Goal: Task Accomplishment & Management: Manage account settings

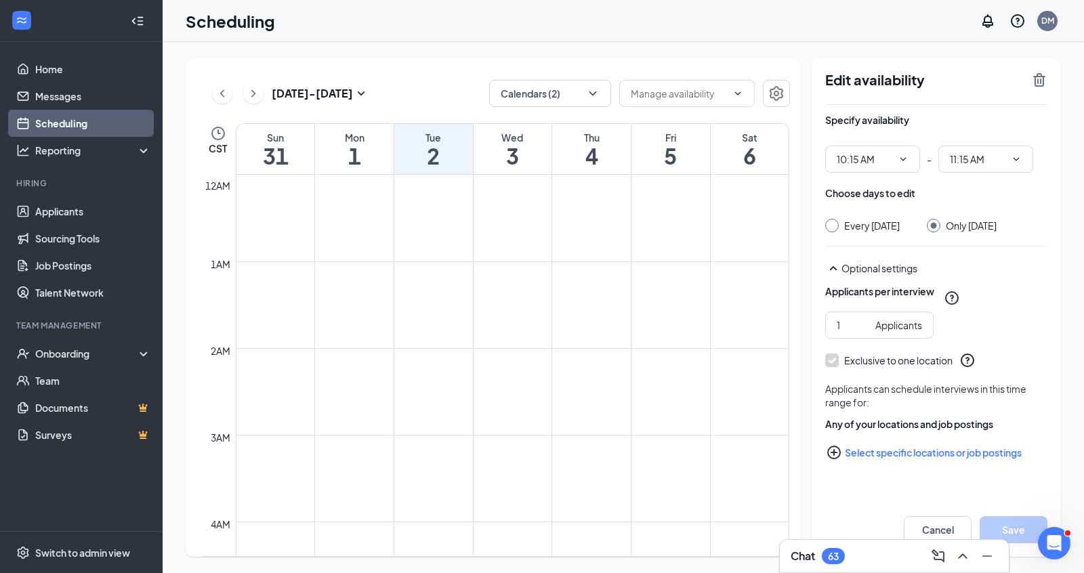
scroll to position [718, 0]
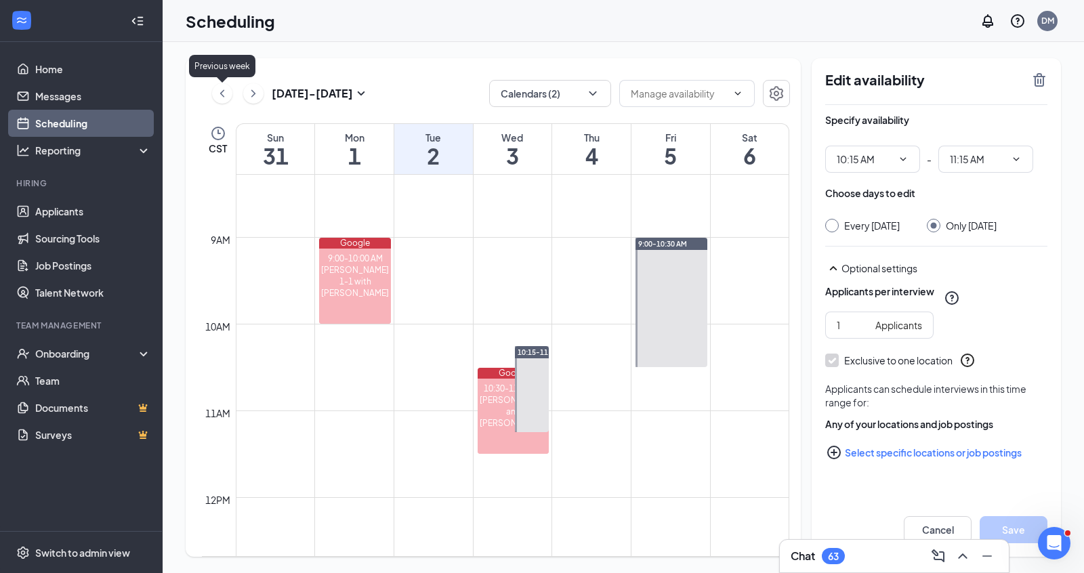
click at [222, 93] on icon "ChevronLeft" at bounding box center [222, 92] width 4 height 7
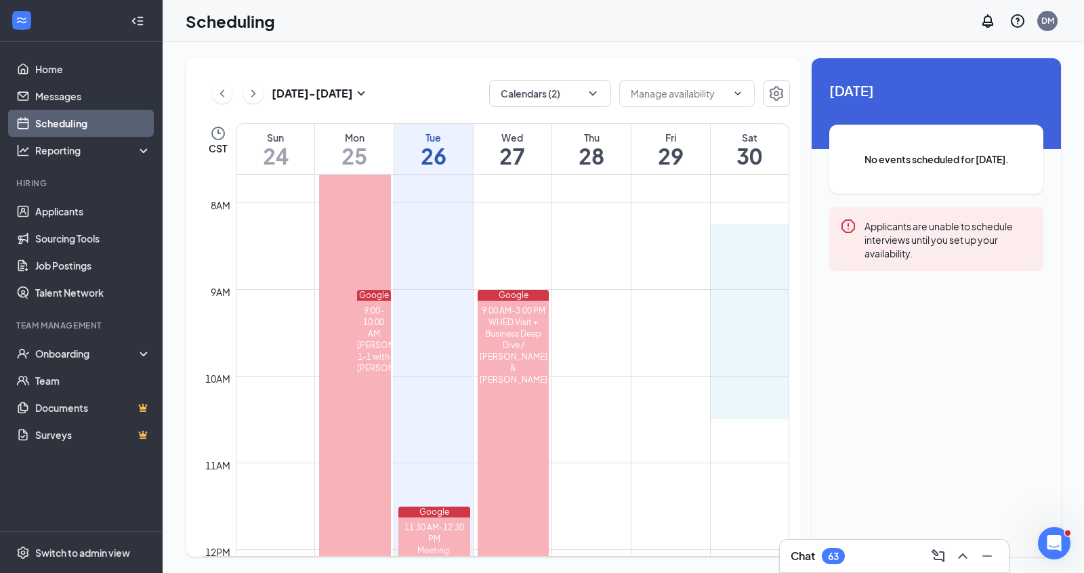
drag, startPoint x: 749, startPoint y: 225, endPoint x: 745, endPoint y: 401, distance: 176.2
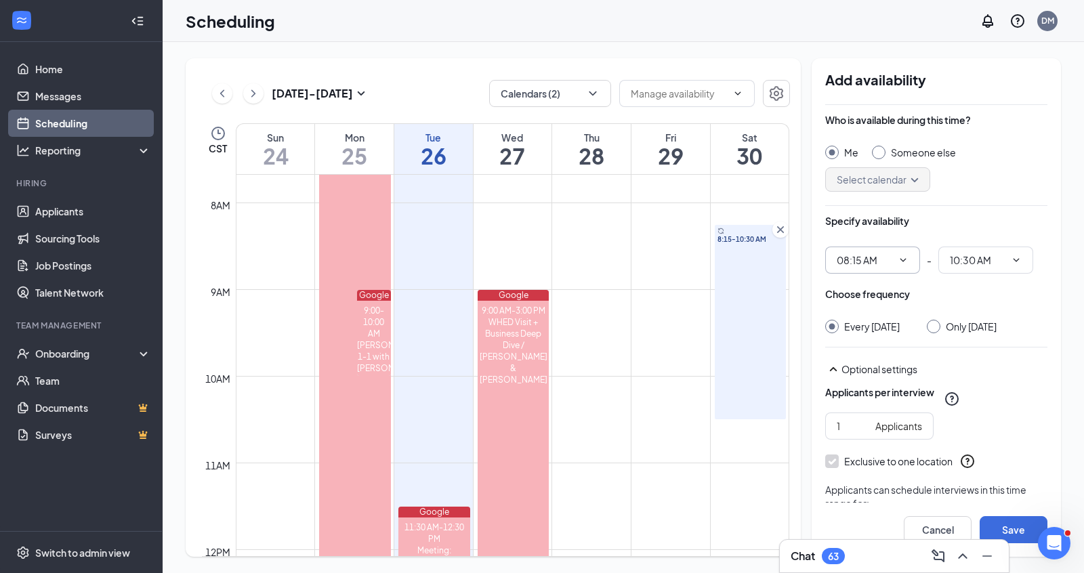
drag, startPoint x: 876, startPoint y: 263, endPoint x: 817, endPoint y: 263, distance: 58.9
click at [817, 263] on div "Add availability Who is available during this time? Me Someone else Select cale…" at bounding box center [936, 307] width 249 height 499
click at [900, 262] on icon "ChevronDown" at bounding box center [903, 260] width 11 height 11
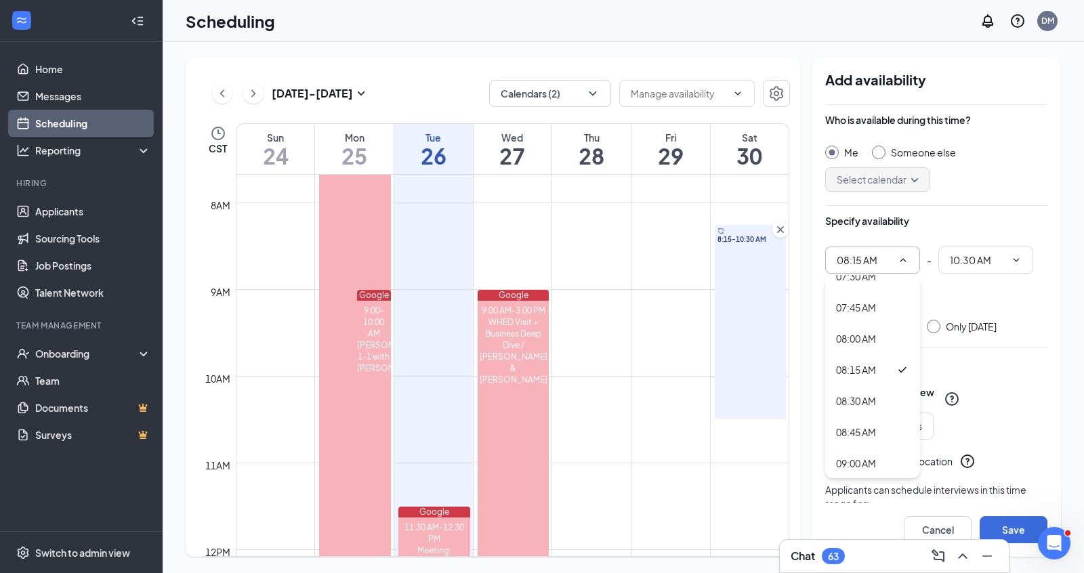
scroll to position [950, 0]
click at [874, 449] on div "09:00 AM" at bounding box center [872, 462] width 95 height 31
type input "09:00 AM"
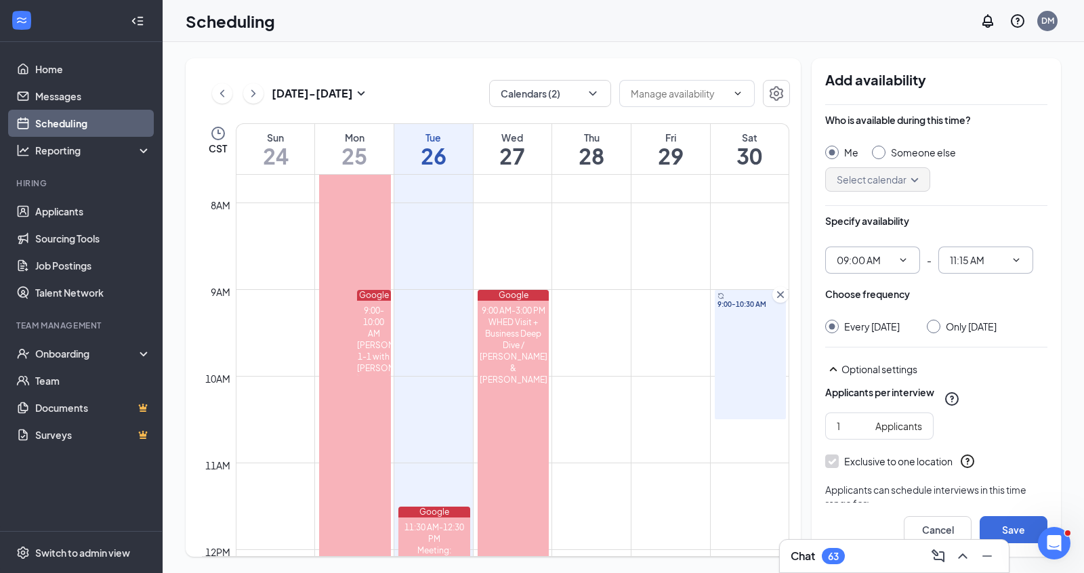
click at [972, 262] on input "11:15 AM" at bounding box center [978, 260] width 56 height 15
click at [970, 365] on div "10:15 AM" at bounding box center [969, 366] width 40 height 15
type input "10:15 AM"
click at [936, 323] on input "Only [DATE]" at bounding box center [931, 324] width 9 height 9
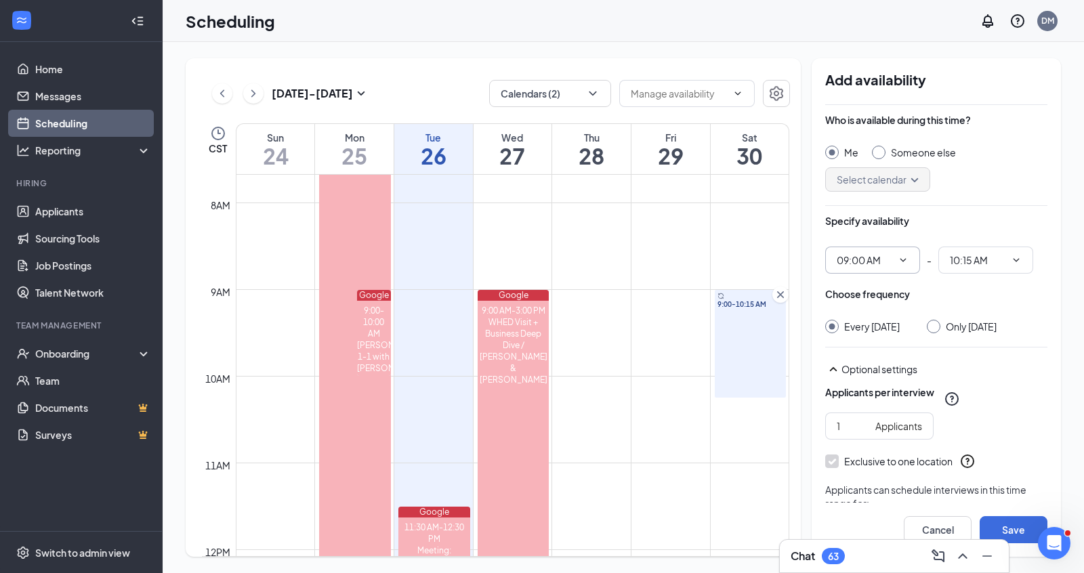
radio input "true"
radio input "false"
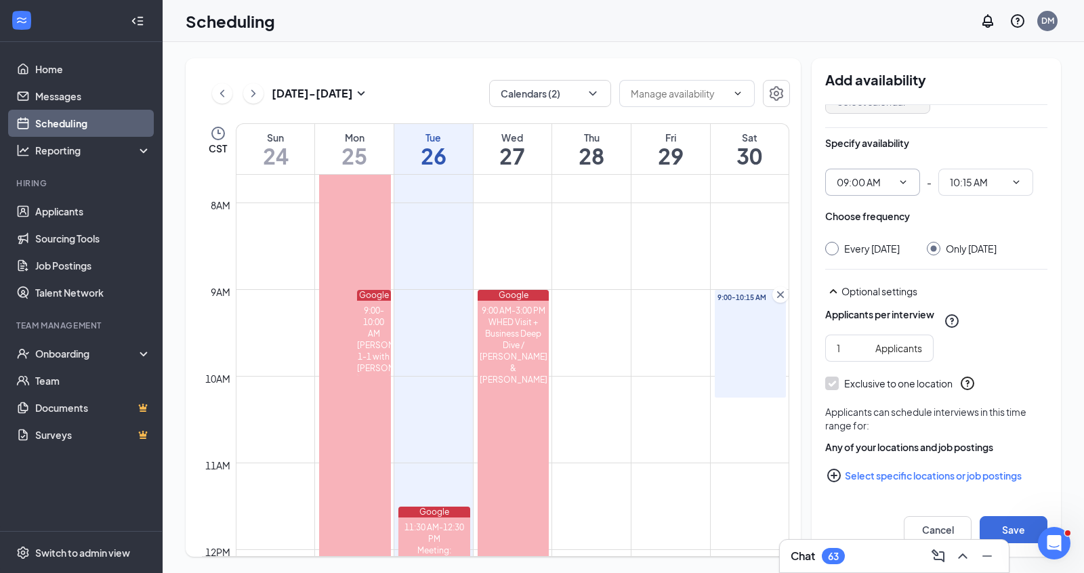
click at [892, 287] on div "Optional settings" at bounding box center [945, 292] width 206 height 14
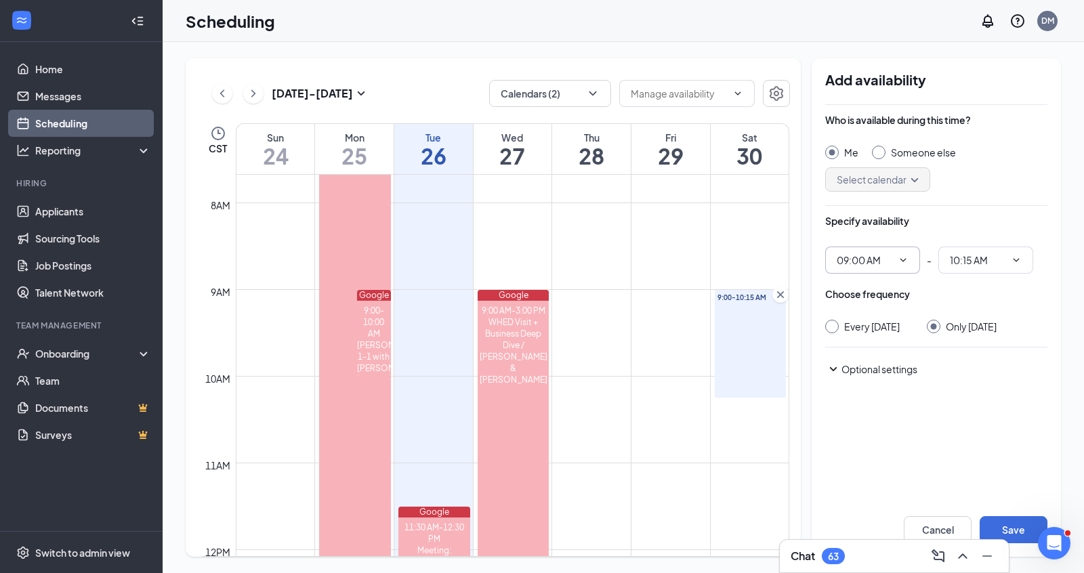
scroll to position [0, 0]
click at [876, 376] on div "Optional settings" at bounding box center [945, 369] width 206 height 14
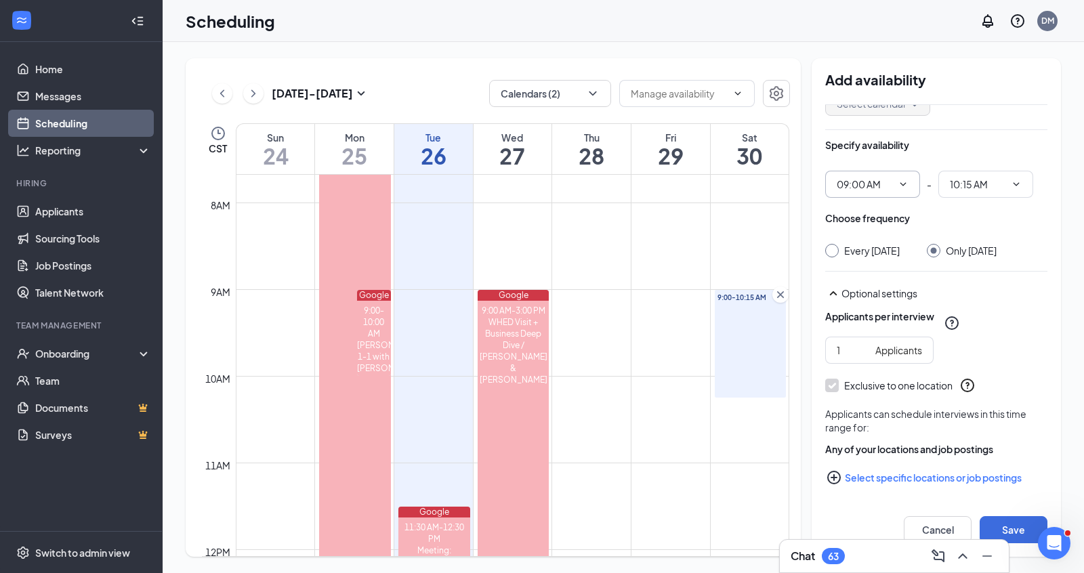
scroll to position [89, 0]
click at [1001, 523] on button "Save" at bounding box center [1014, 529] width 68 height 27
click at [260, 94] on icon "ChevronRight" at bounding box center [254, 93] width 14 height 16
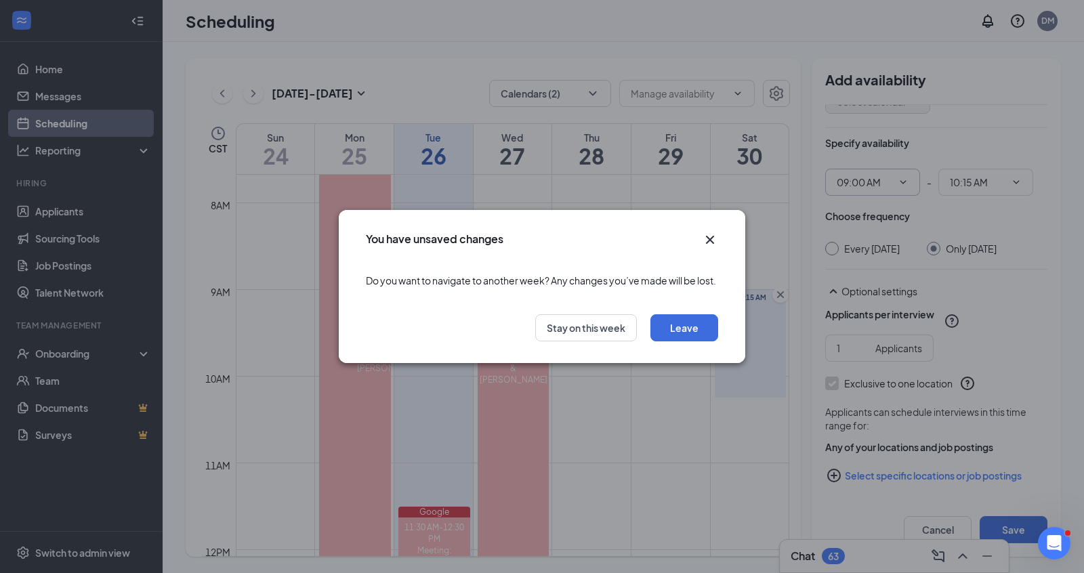
drag, startPoint x: 713, startPoint y: 234, endPoint x: 583, endPoint y: 317, distance: 153.9
click at [583, 317] on div "You have unsaved changes Do you want to navigate to another week? Any changes y…" at bounding box center [542, 286] width 407 height 153
click at [582, 335] on button "Stay on this week" at bounding box center [586, 327] width 102 height 27
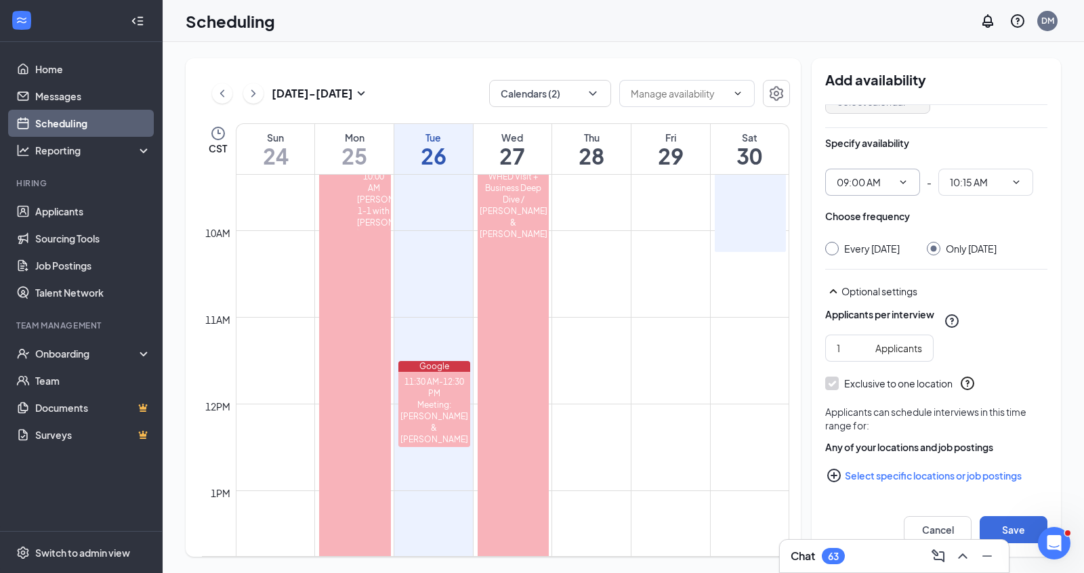
scroll to position [839, 0]
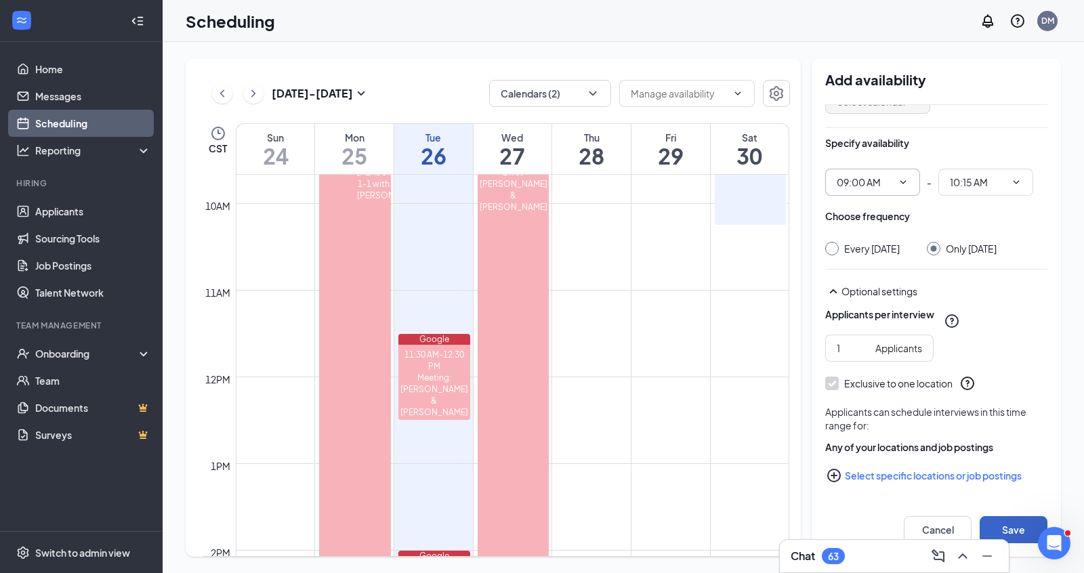
click at [1015, 524] on button "Save" at bounding box center [1014, 529] width 68 height 27
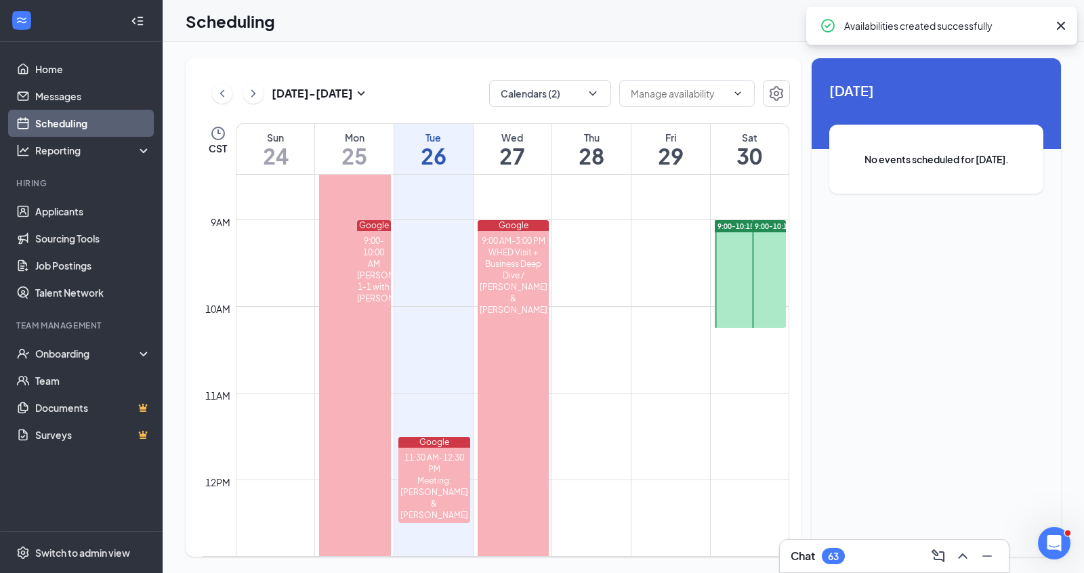
scroll to position [698, 0]
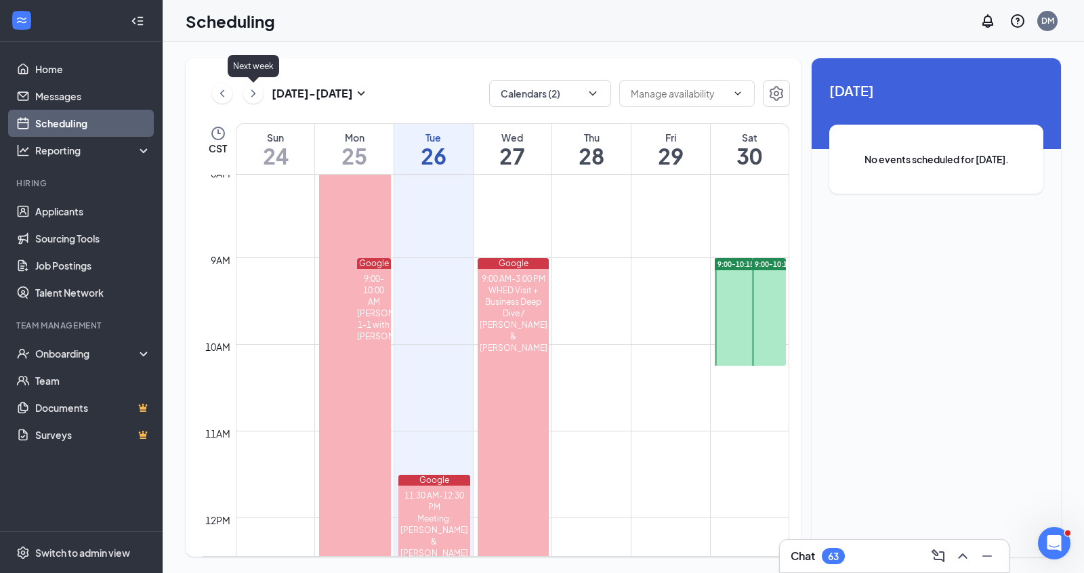
click at [257, 94] on icon "ChevronRight" at bounding box center [254, 93] width 14 height 16
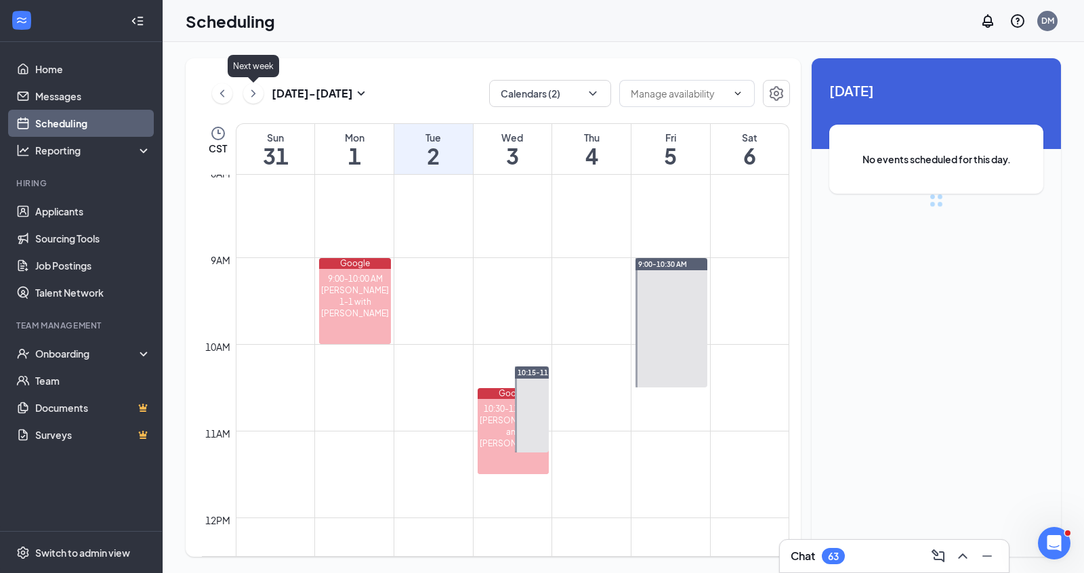
scroll to position [666, 0]
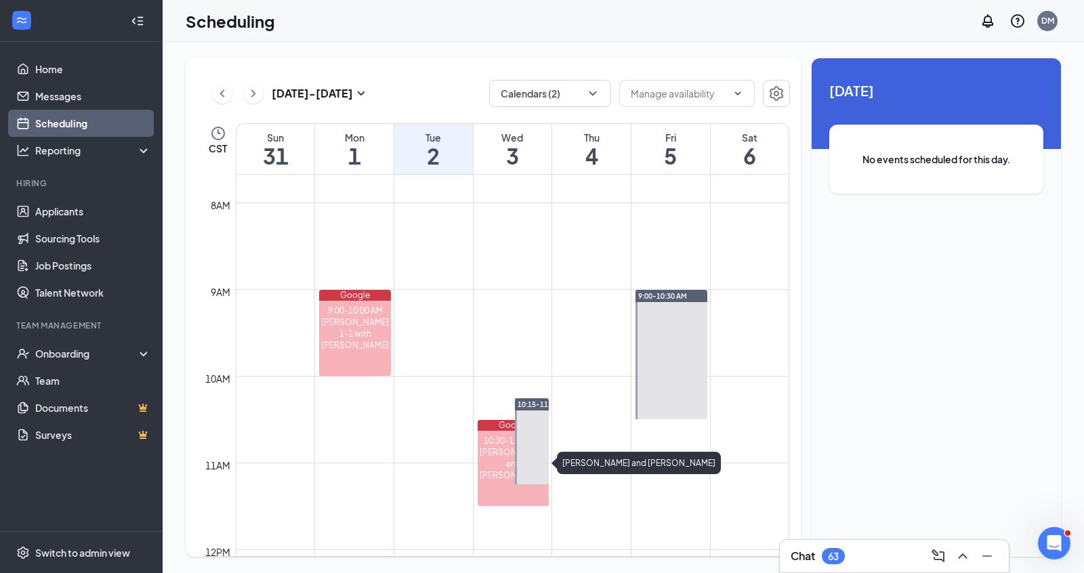
click at [497, 440] on div "10:30-11:30 AM" at bounding box center [514, 441] width 72 height 12
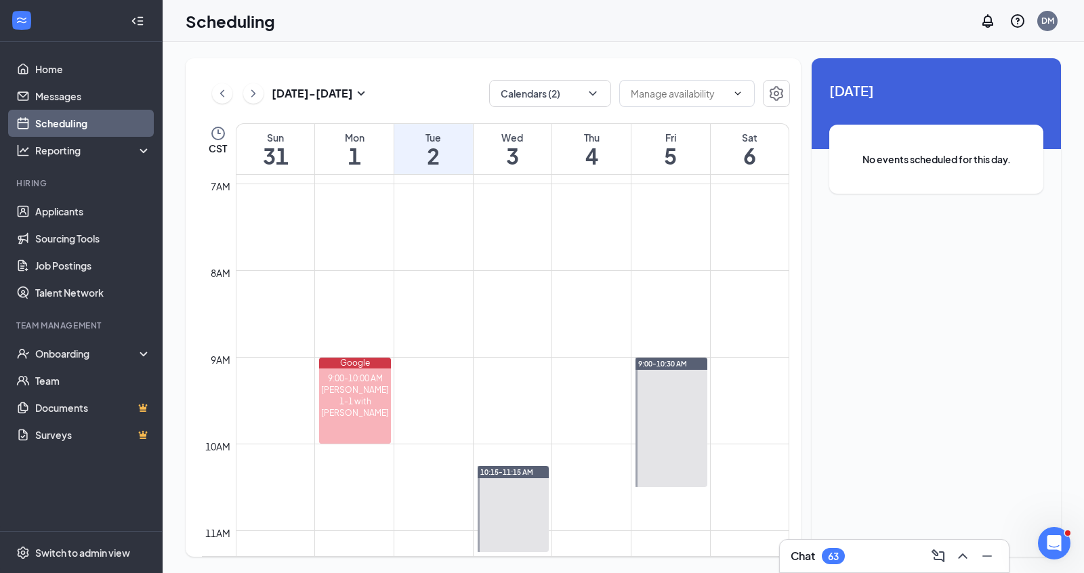
scroll to position [595, 0]
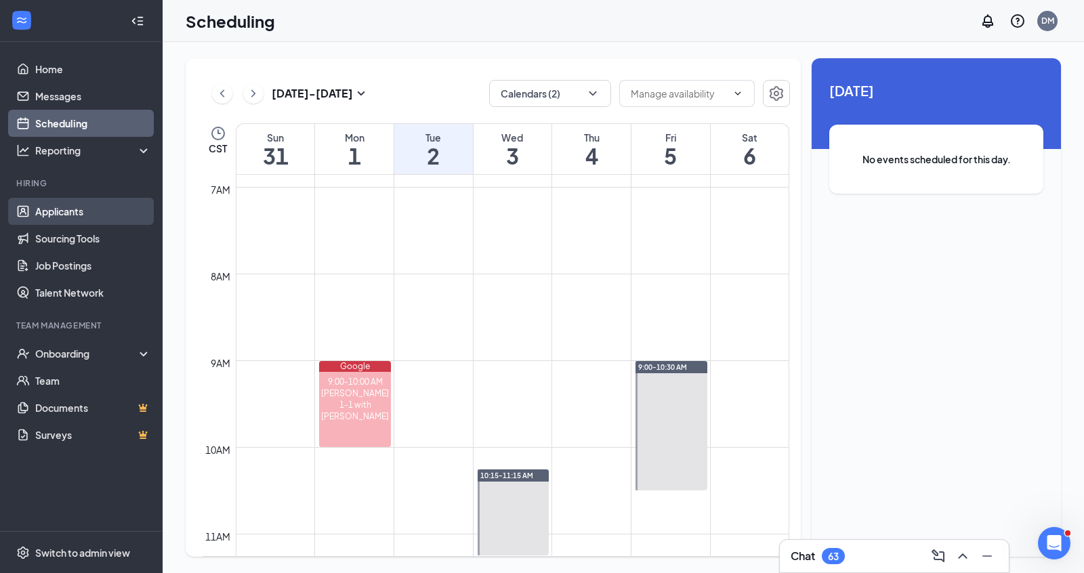
click at [100, 209] on link "Applicants" at bounding box center [93, 211] width 116 height 27
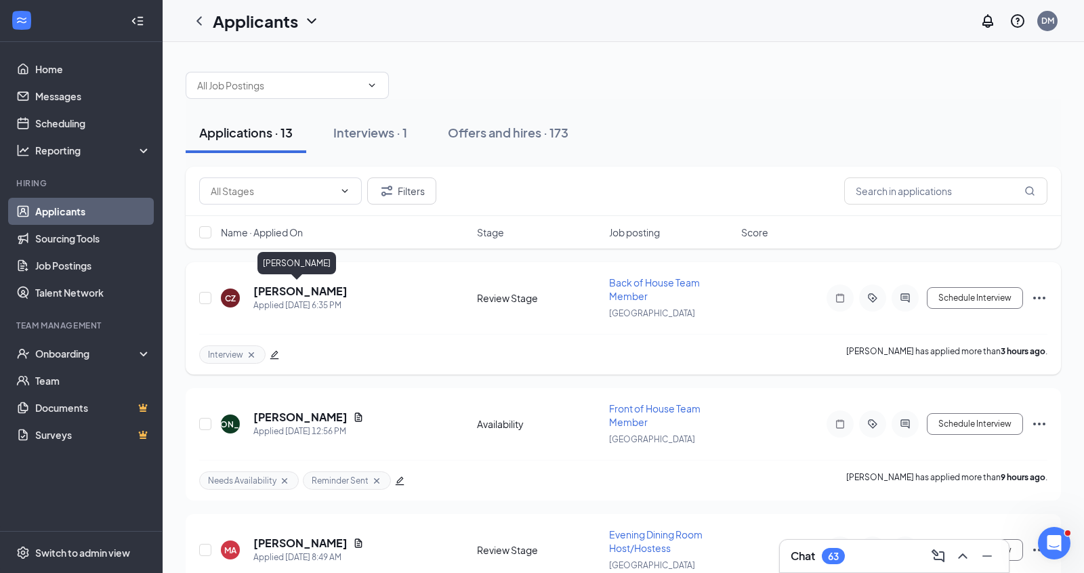
click at [285, 290] on h5 "[PERSON_NAME]" at bounding box center [300, 291] width 94 height 15
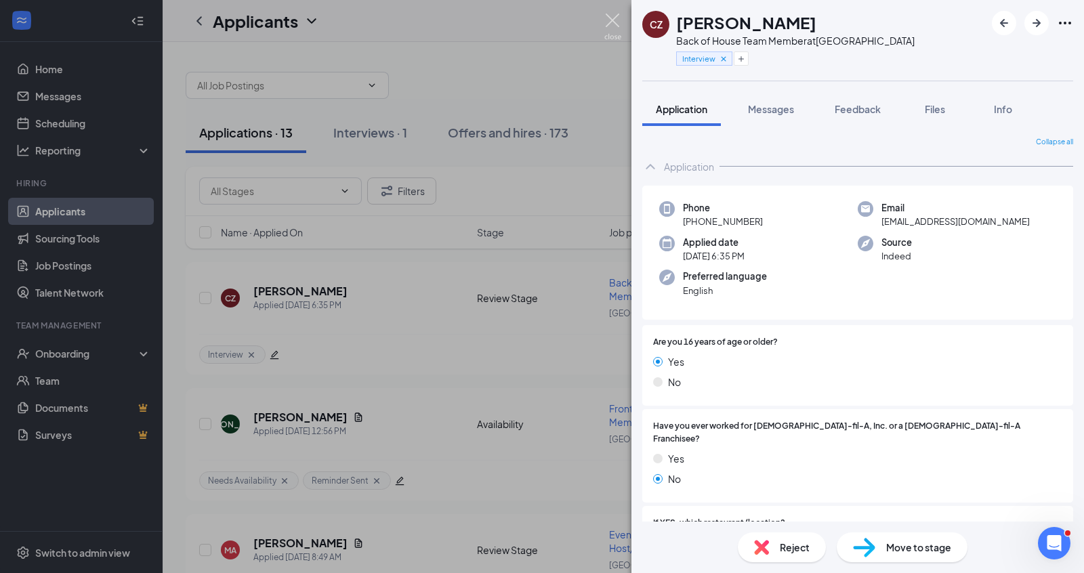
click at [617, 16] on img at bounding box center [612, 27] width 17 height 26
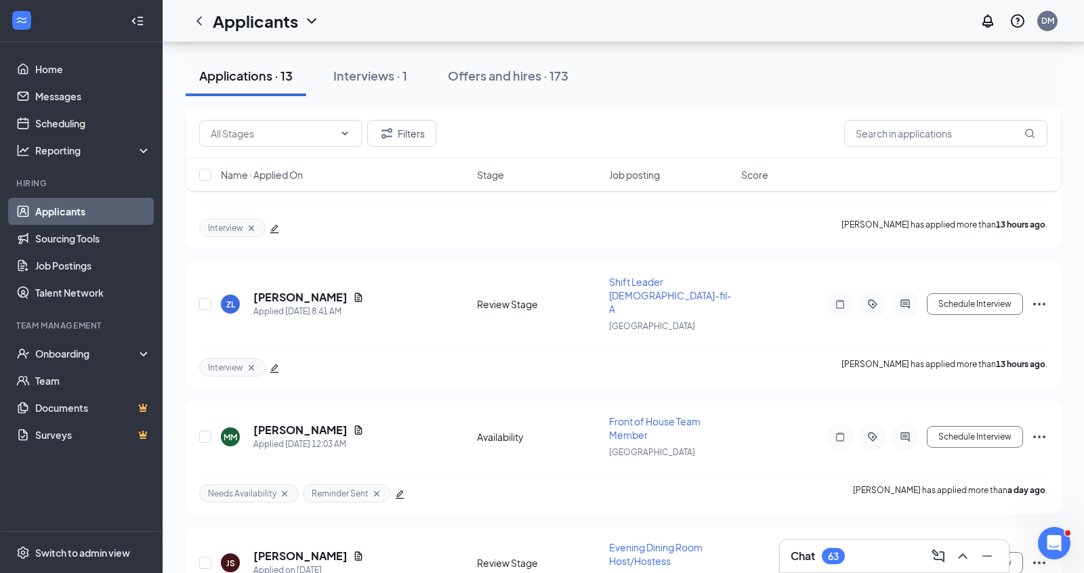
scroll to position [377, 0]
click at [355, 295] on icon "Document" at bounding box center [358, 299] width 7 height 9
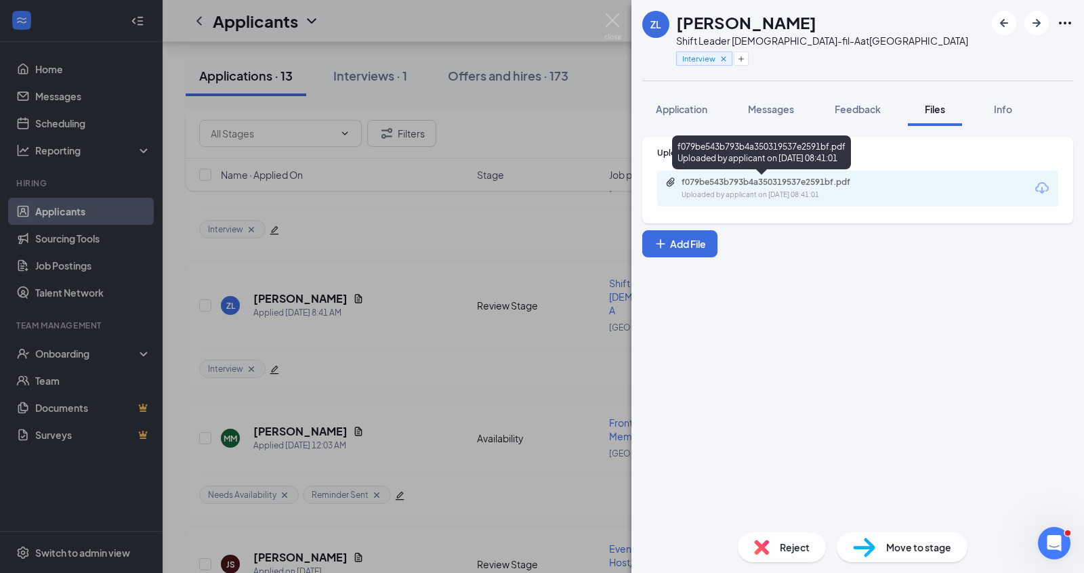
click at [748, 188] on div "f079be543b793b4a350319537e2591bf.pdf Uploaded by applicant on [DATE] 08:41:01" at bounding box center [775, 189] width 220 height 24
click at [692, 126] on div "Upload Resume f079be543b793b4a350319537e2591bf.pdf Uploaded by applicant on [DA…" at bounding box center [857, 324] width 453 height 396
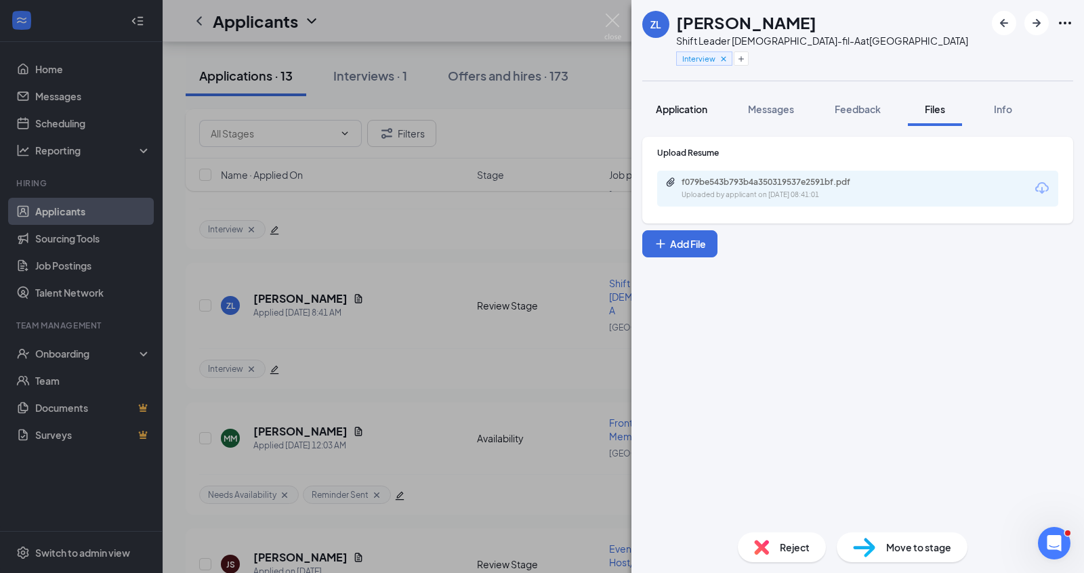
click at [695, 111] on span "Application" at bounding box center [681, 109] width 51 height 12
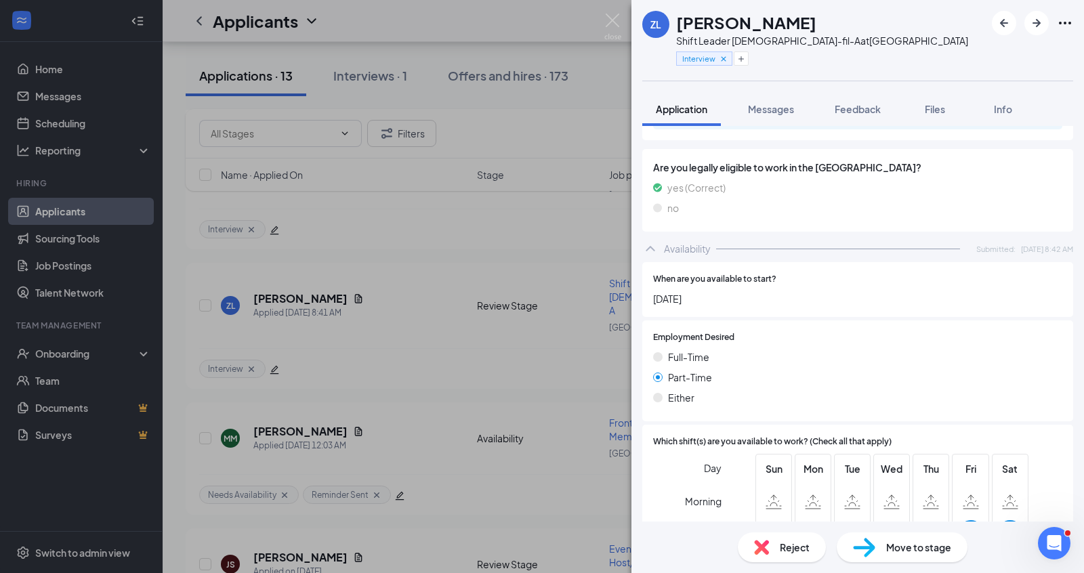
scroll to position [700, 0]
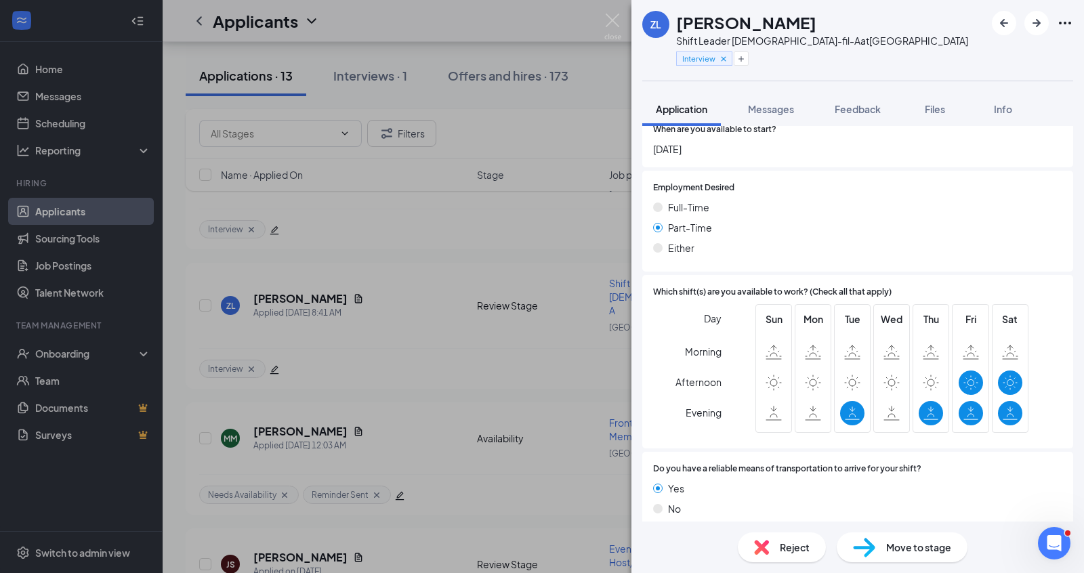
click at [450, 271] on div "ZL [PERSON_NAME] Shift Leader [DEMOGRAPHIC_DATA]-fil-A at Crossroads Center Int…" at bounding box center [542, 286] width 1084 height 573
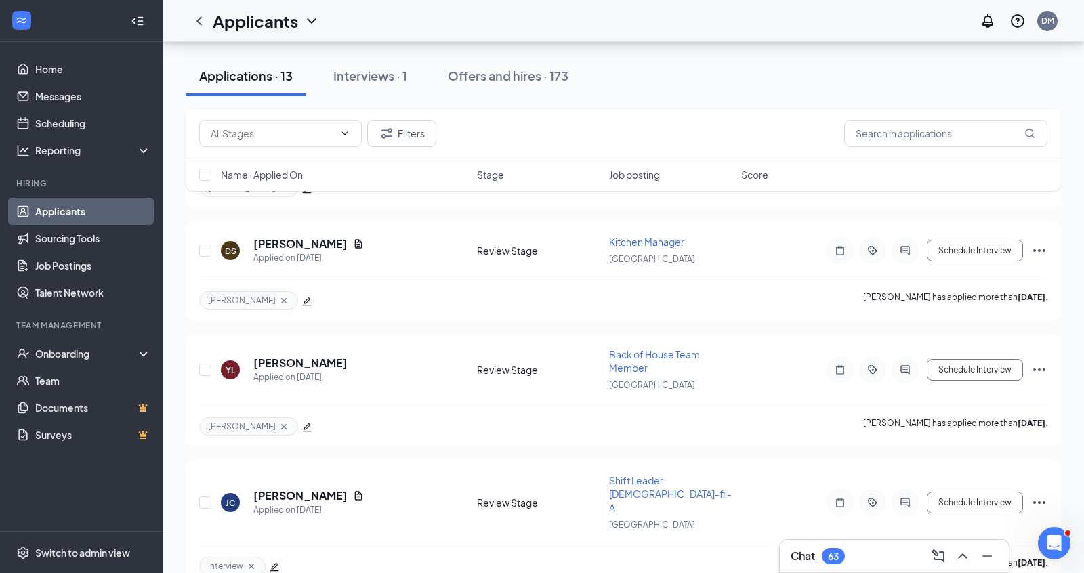
scroll to position [976, 0]
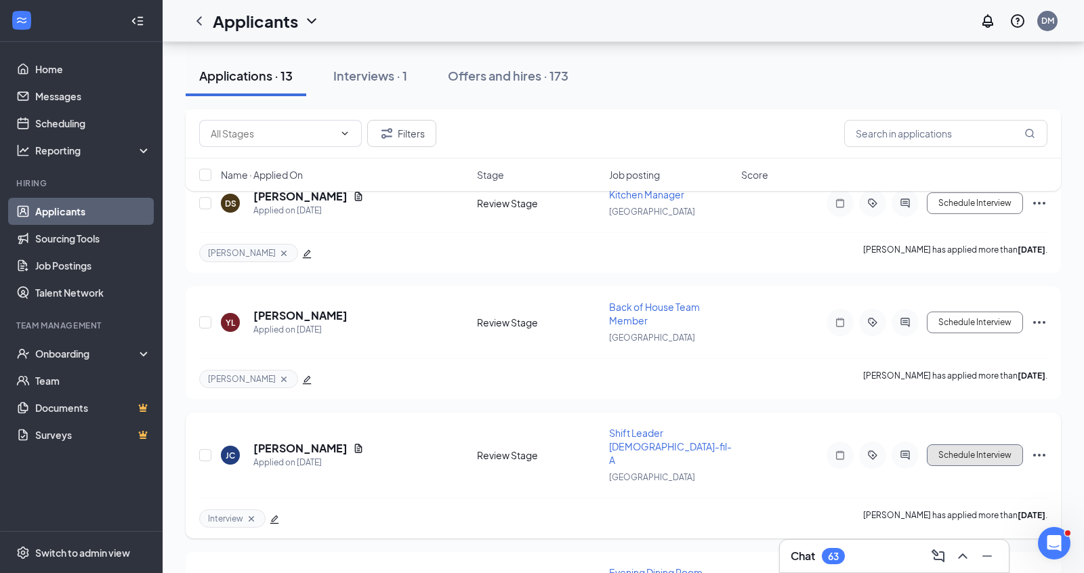
click at [957, 444] on button "Schedule Interview" at bounding box center [975, 455] width 96 height 22
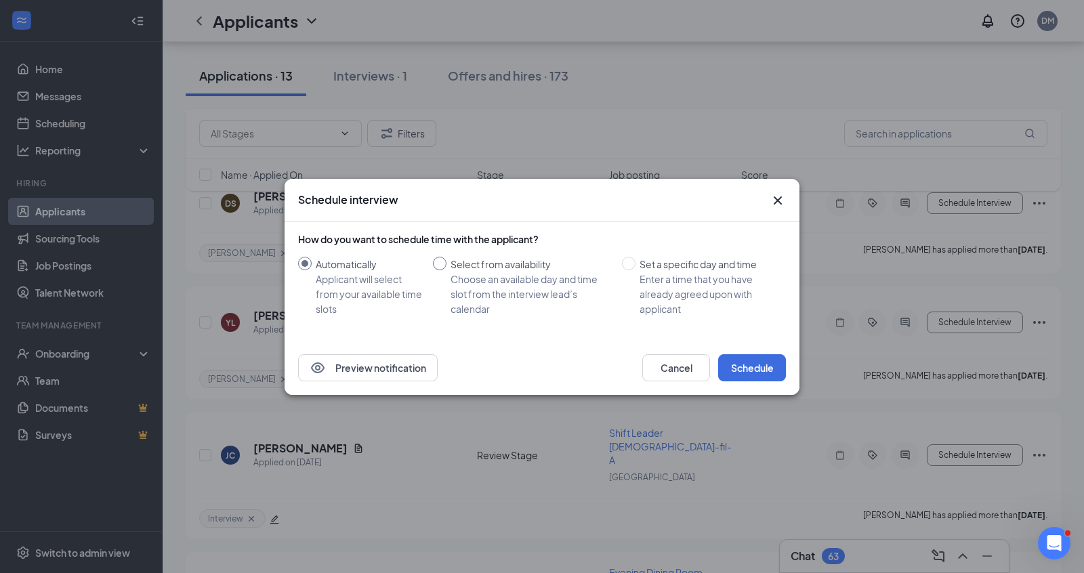
click at [440, 260] on input "Select from availability Choose an available day and time slot from the intervi…" at bounding box center [440, 264] width 14 height 14
radio input "true"
radio input "false"
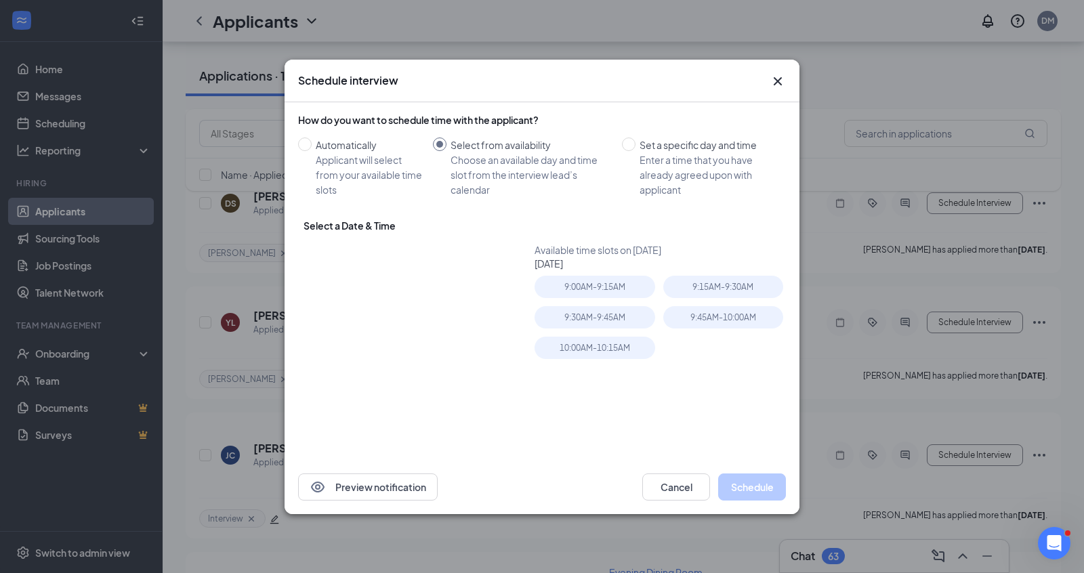
type input "[DATE]"
click at [462, 260] on span "button" at bounding box center [464, 259] width 7 height 7
click at [399, 308] on table "Su Mo Tu We Th Fr Sa 31 1 2 3 4 5 6 7 8 9 10 11 12 13 14 15 16 17 18 19 20 21 2…" at bounding box center [396, 348] width 171 height 142
click at [398, 308] on table "Su Mo Tu We Th Fr Sa 31 1 2 3 4 5 6 7 8 9 10 11 12 13 14 15 16 17 18 19 20 21 2…" at bounding box center [396, 348] width 171 height 142
click at [327, 258] on button "button" at bounding box center [330, 257] width 15 height 27
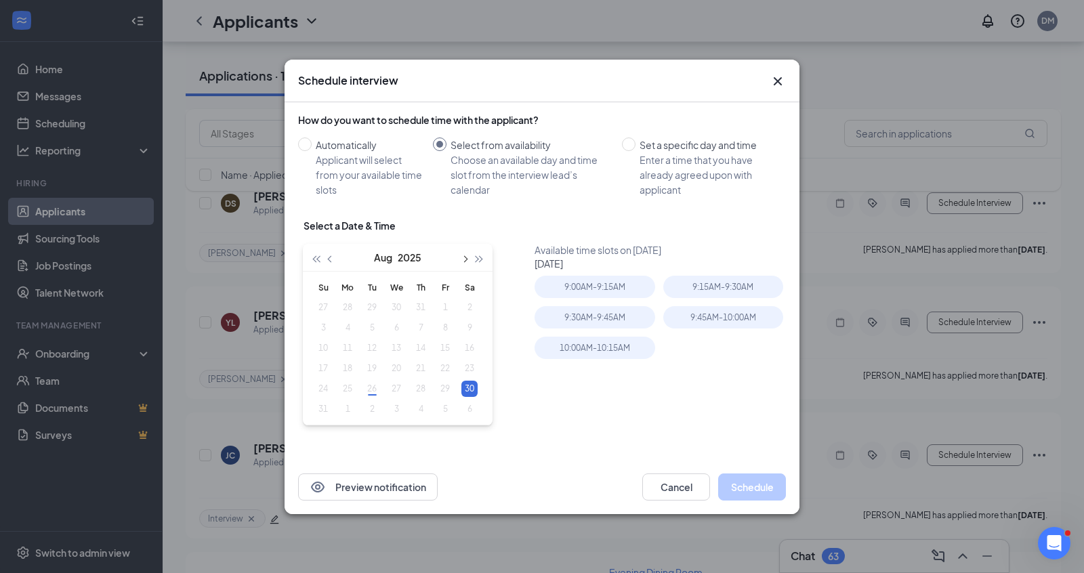
click at [463, 257] on span "button" at bounding box center [464, 259] width 7 height 7
click at [674, 474] on div "Cancel Schedule" at bounding box center [714, 487] width 144 height 27
click at [674, 474] on button "Cancel" at bounding box center [676, 487] width 68 height 27
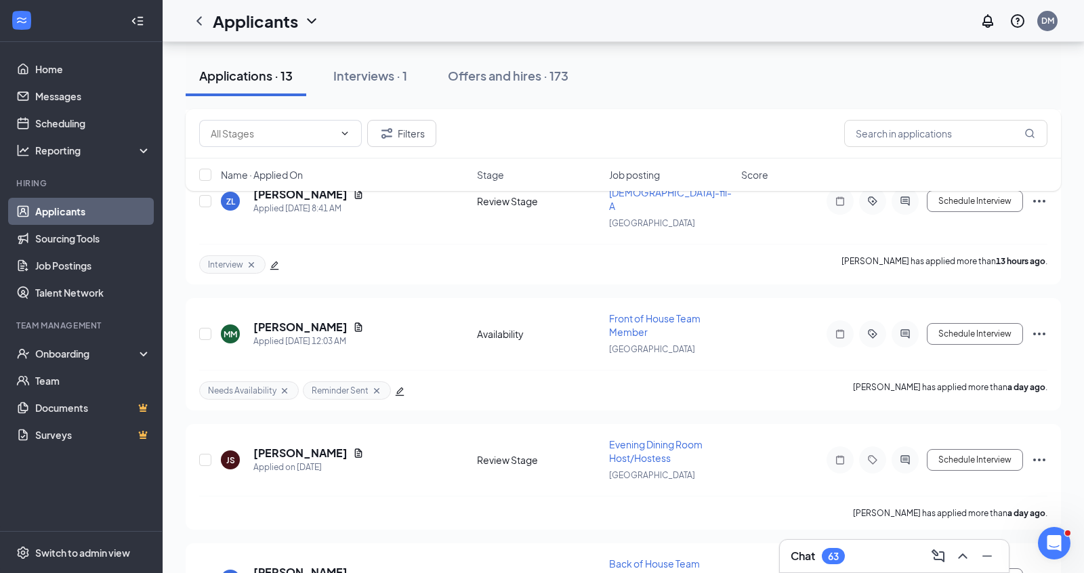
scroll to position [0, 0]
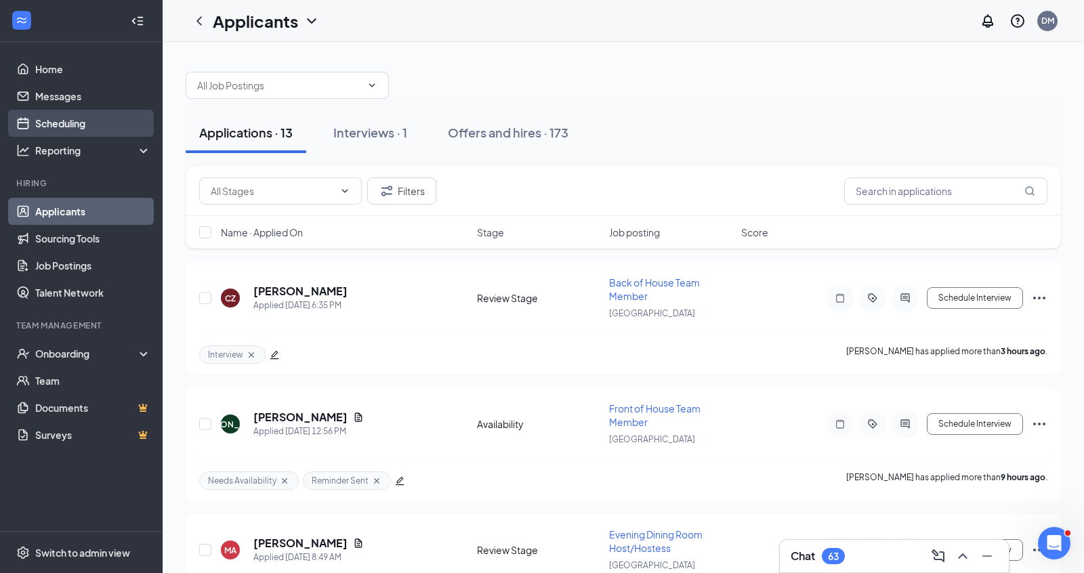
click at [68, 125] on link "Scheduling" at bounding box center [93, 123] width 116 height 27
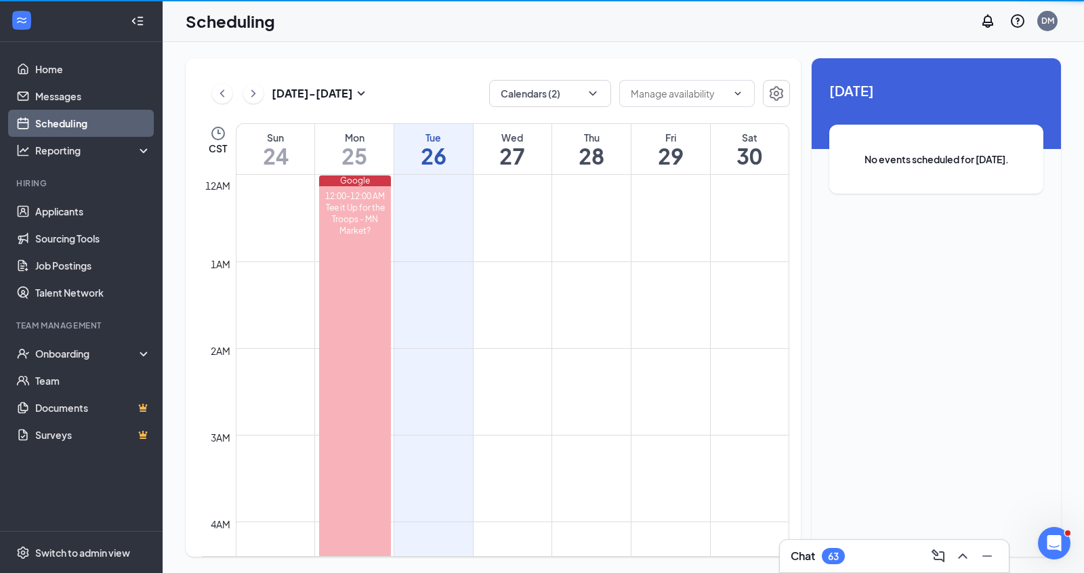
scroll to position [666, 0]
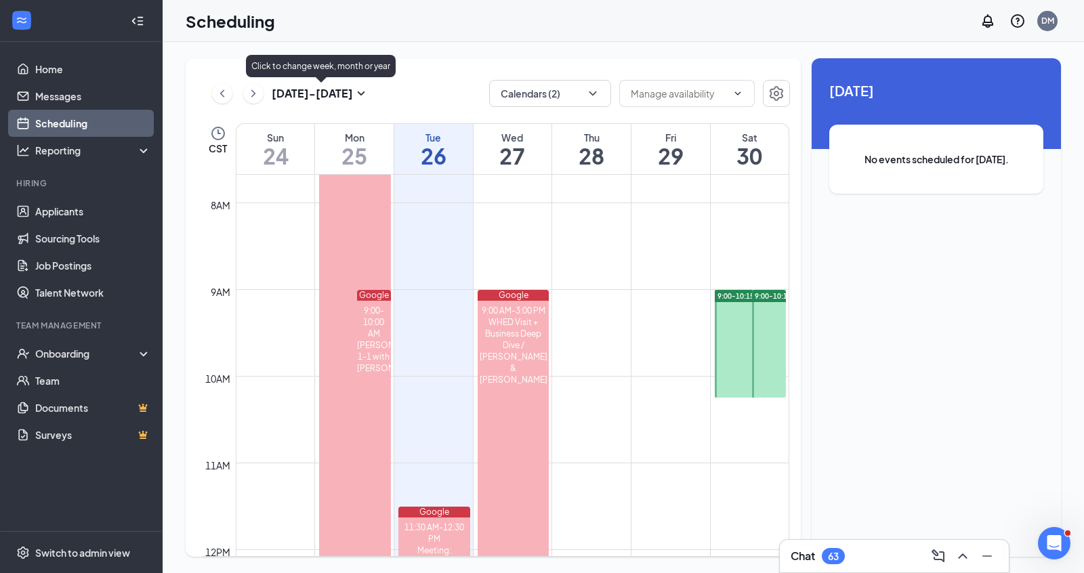
click at [255, 94] on icon "ChevronRight" at bounding box center [254, 93] width 14 height 16
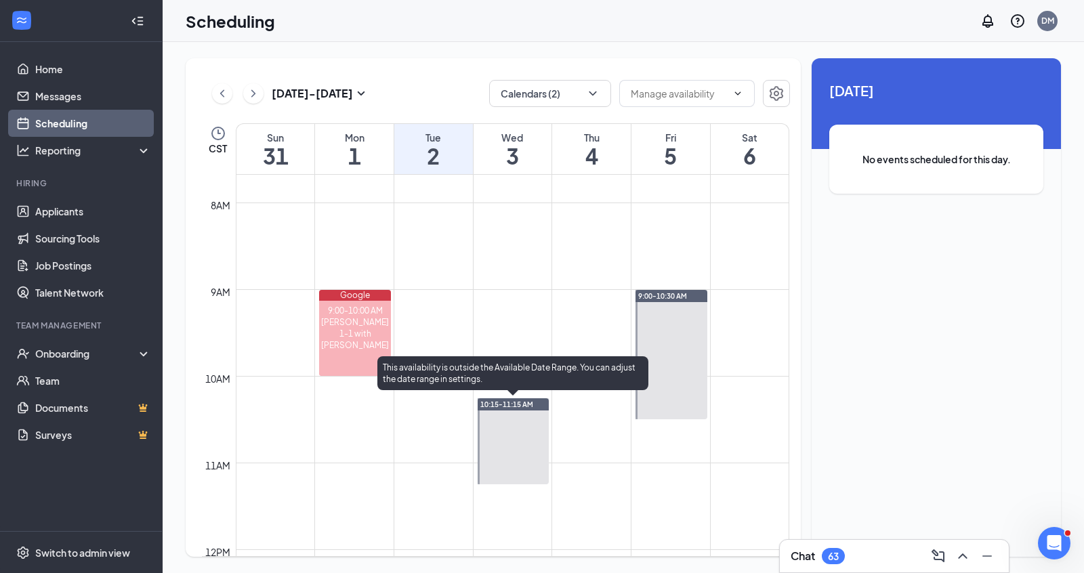
click at [519, 425] on div at bounding box center [514, 441] width 72 height 86
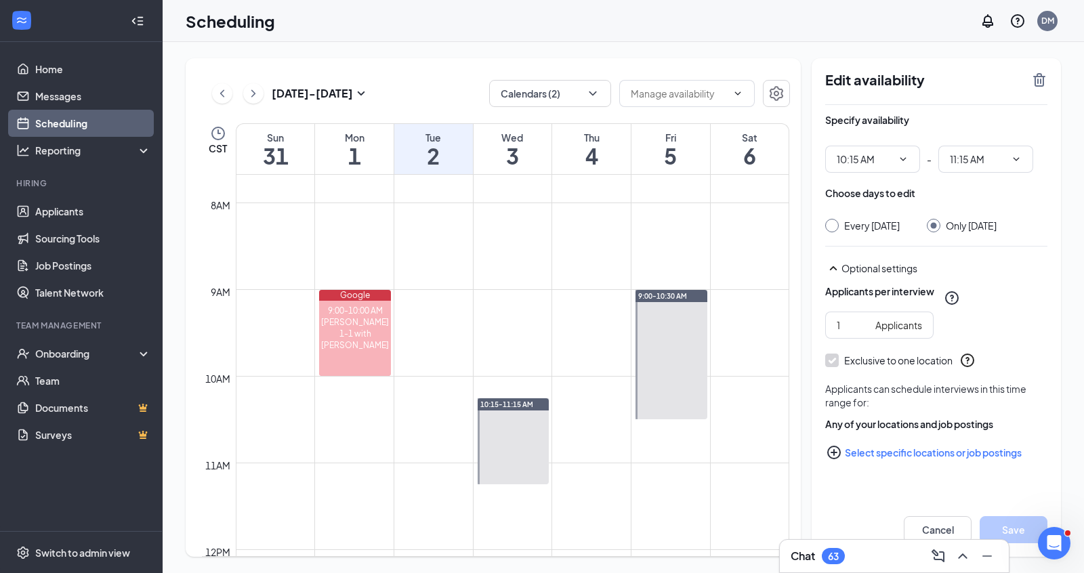
click at [885, 224] on div "Every [DATE]" at bounding box center [872, 226] width 56 height 14
click at [835, 224] on input "Every [DATE]" at bounding box center [829, 223] width 9 height 9
radio input "true"
click at [936, 227] on div "Every [DATE] Only [DATE]" at bounding box center [936, 226] width 222 height 14
click at [936, 226] on input "Only [DATE]" at bounding box center [931, 223] width 9 height 9
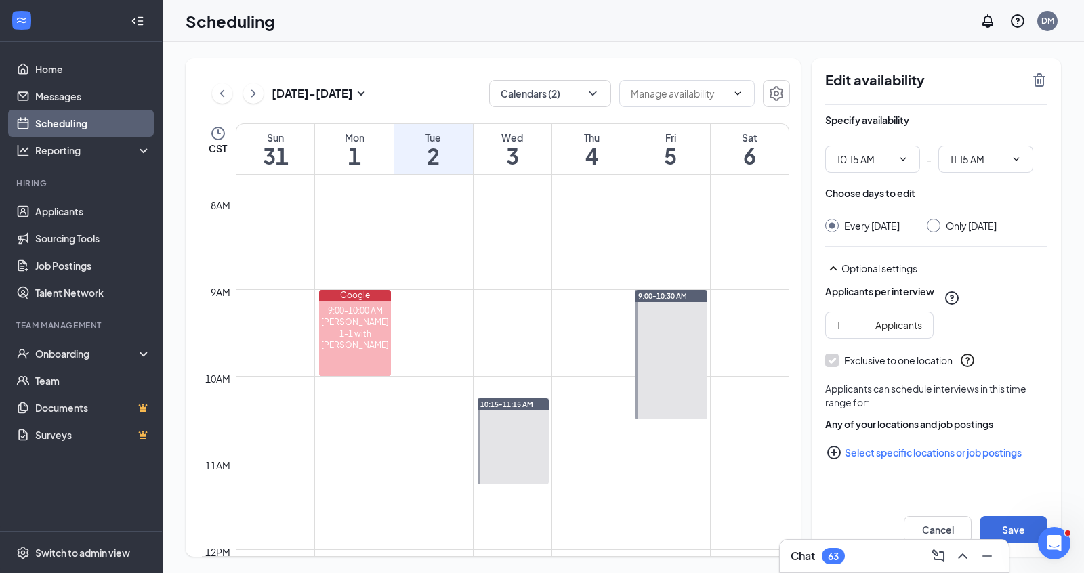
radio input "true"
radio input "false"
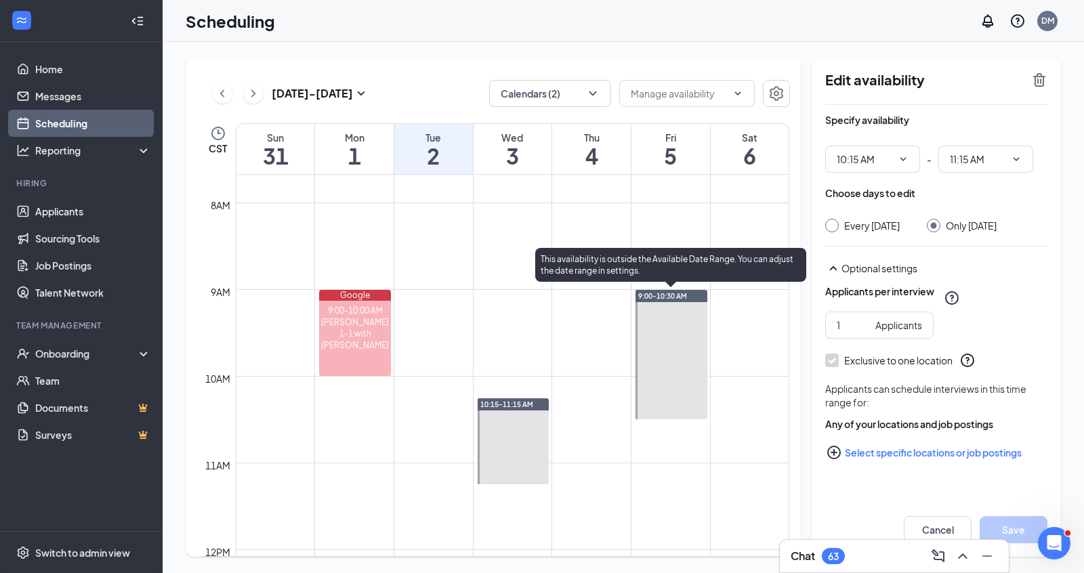
click at [682, 339] on div at bounding box center [672, 354] width 72 height 129
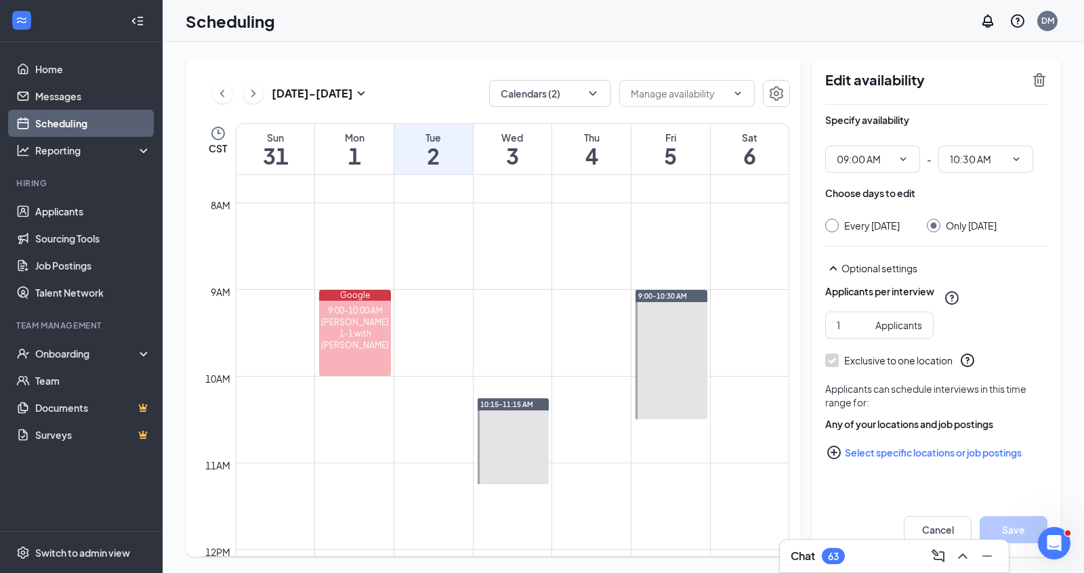
click at [843, 554] on div "63" at bounding box center [833, 556] width 23 height 16
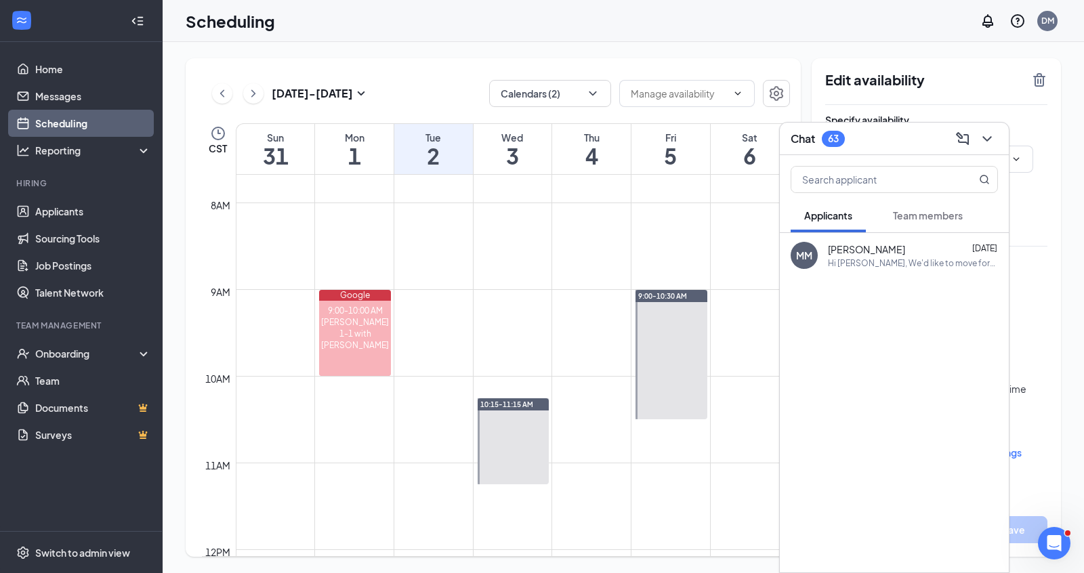
click at [986, 140] on icon "ChevronDown" at bounding box center [986, 138] width 9 height 5
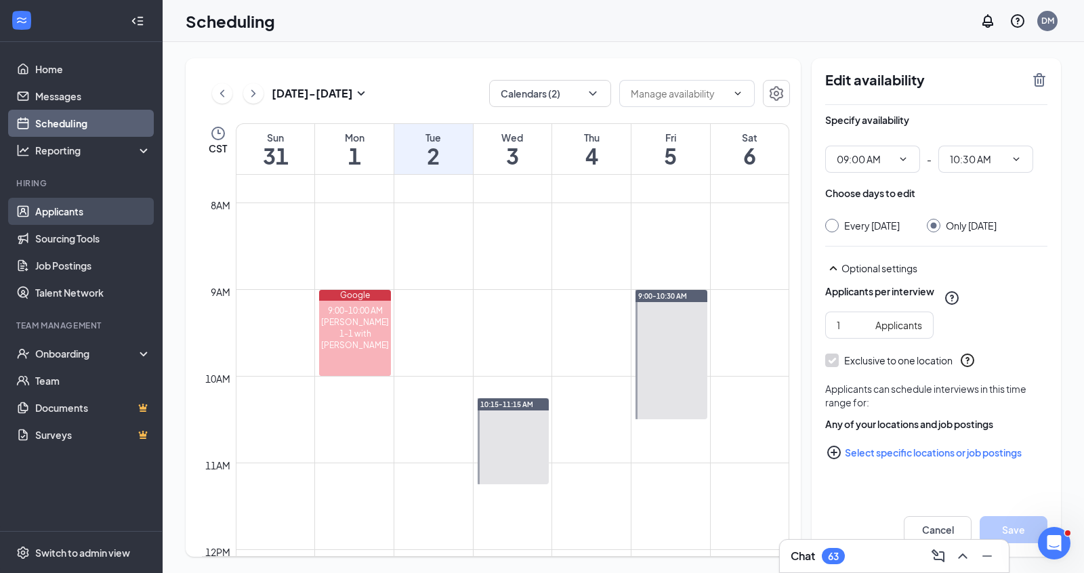
click at [113, 213] on link "Applicants" at bounding box center [93, 211] width 116 height 27
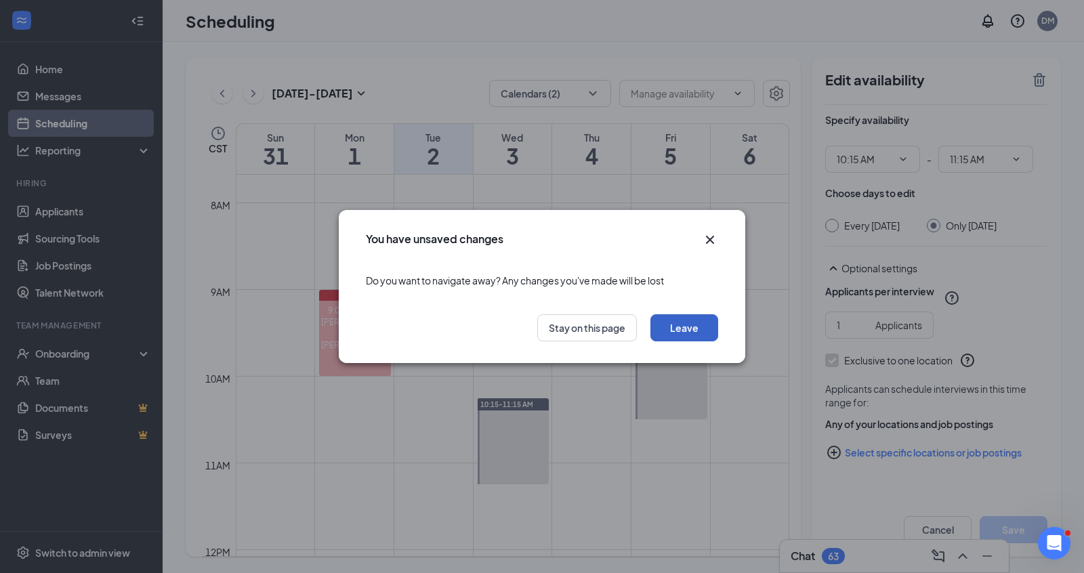
click at [677, 336] on button "Leave" at bounding box center [684, 327] width 68 height 27
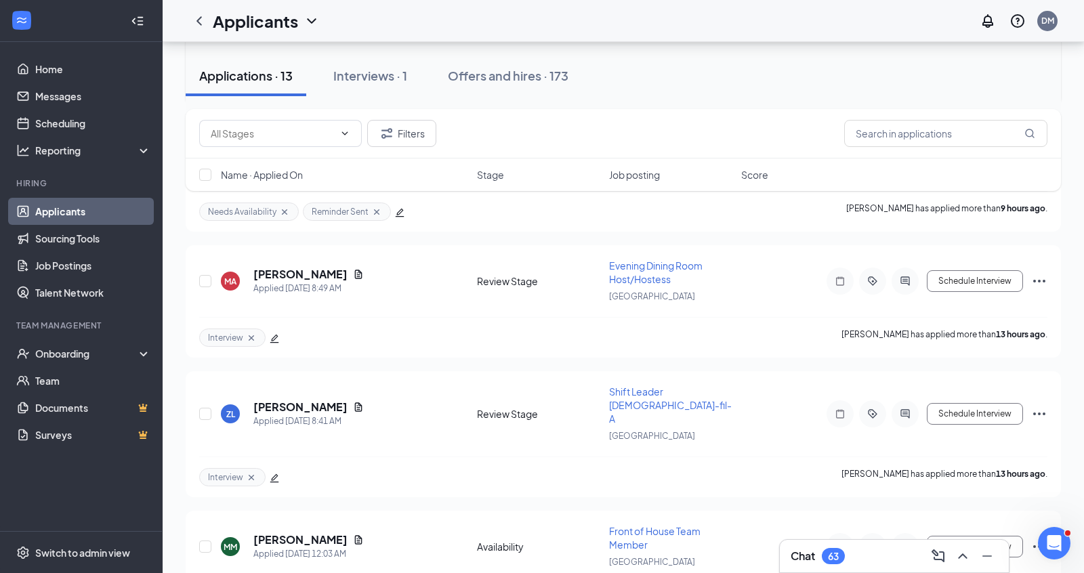
scroll to position [271, 0]
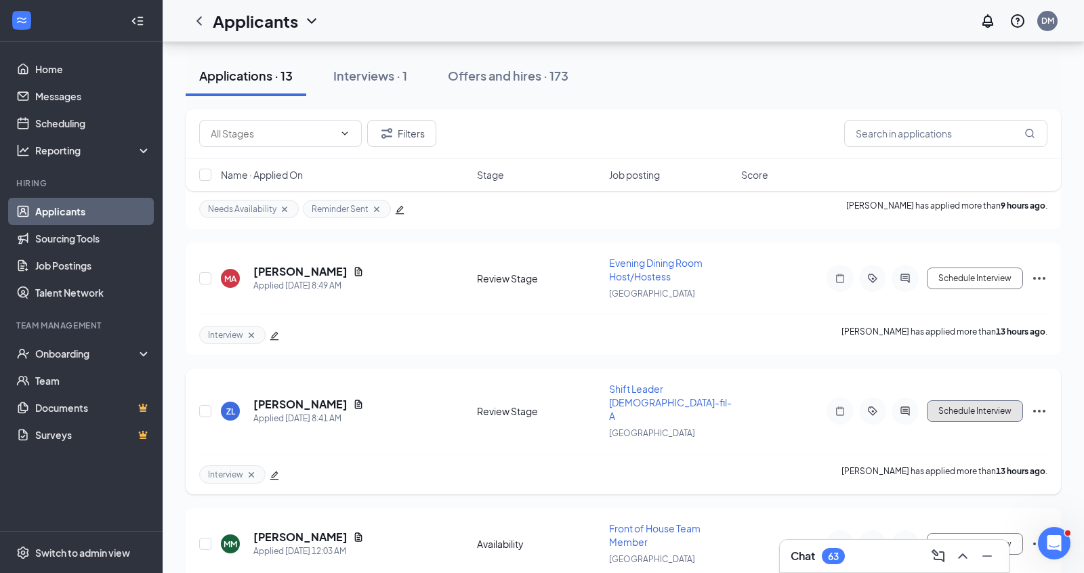
click at [956, 400] on button "Schedule Interview" at bounding box center [975, 411] width 96 height 22
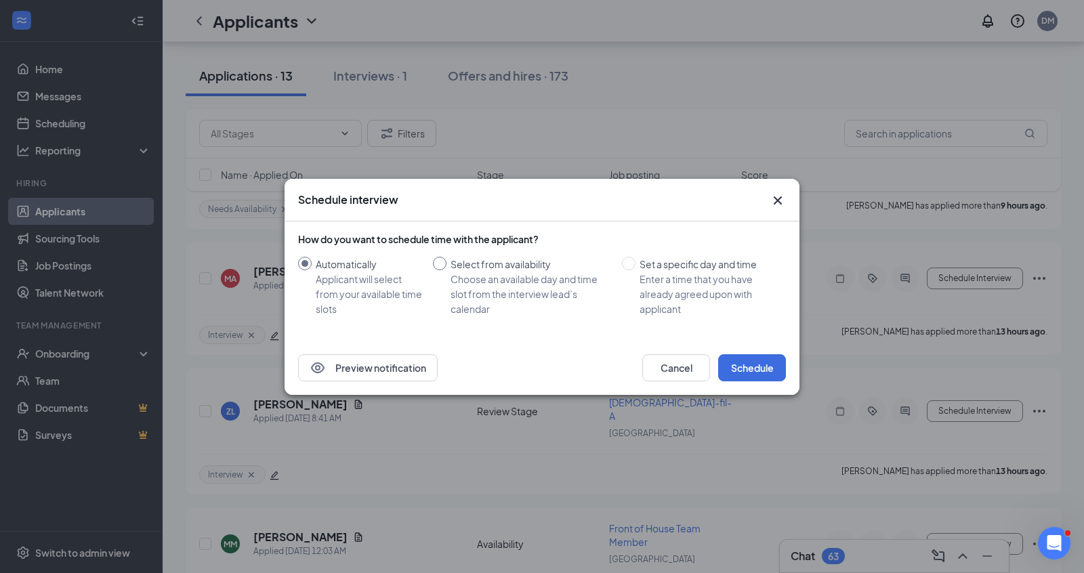
click at [486, 264] on div "Select from availability" at bounding box center [531, 264] width 161 height 15
click at [447, 264] on input "Select from availability Choose an available day and time slot from the intervi…" at bounding box center [440, 264] width 14 height 14
radio input "true"
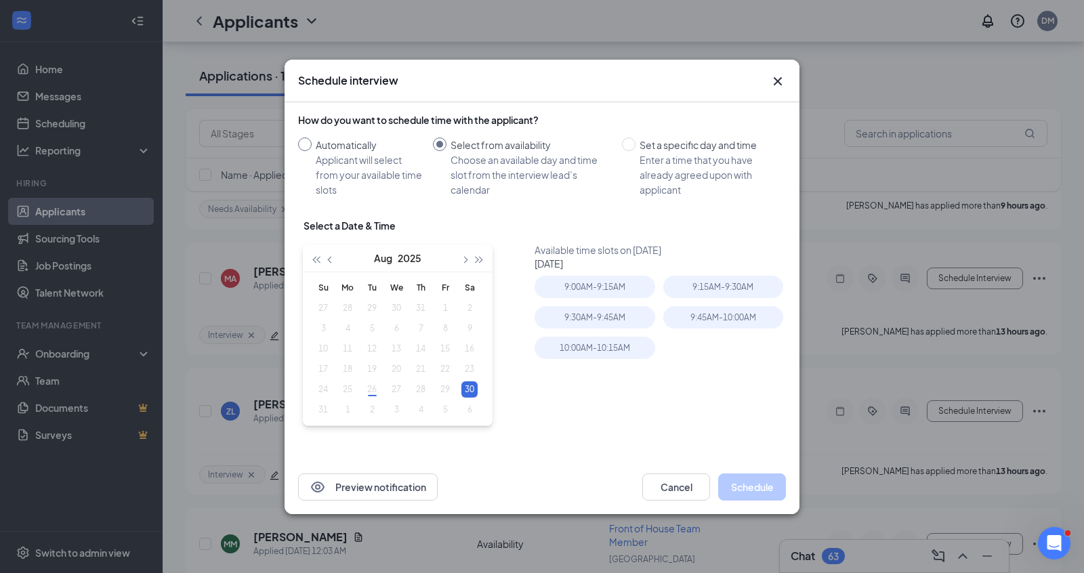
click at [303, 138] on input "Automatically Applicant will select from your available time slots" at bounding box center [305, 145] width 14 height 14
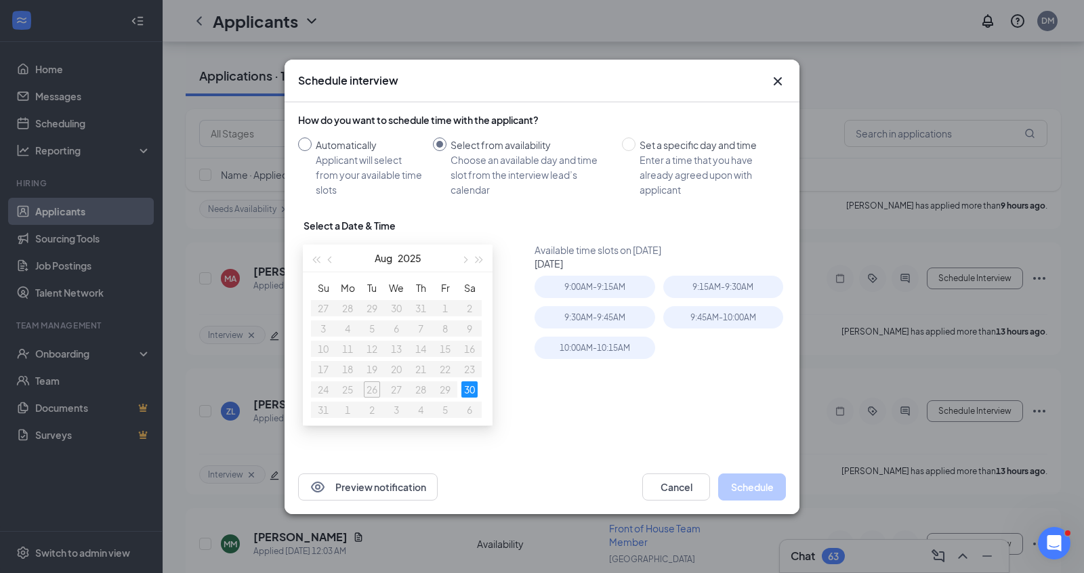
radio input "true"
radio input "false"
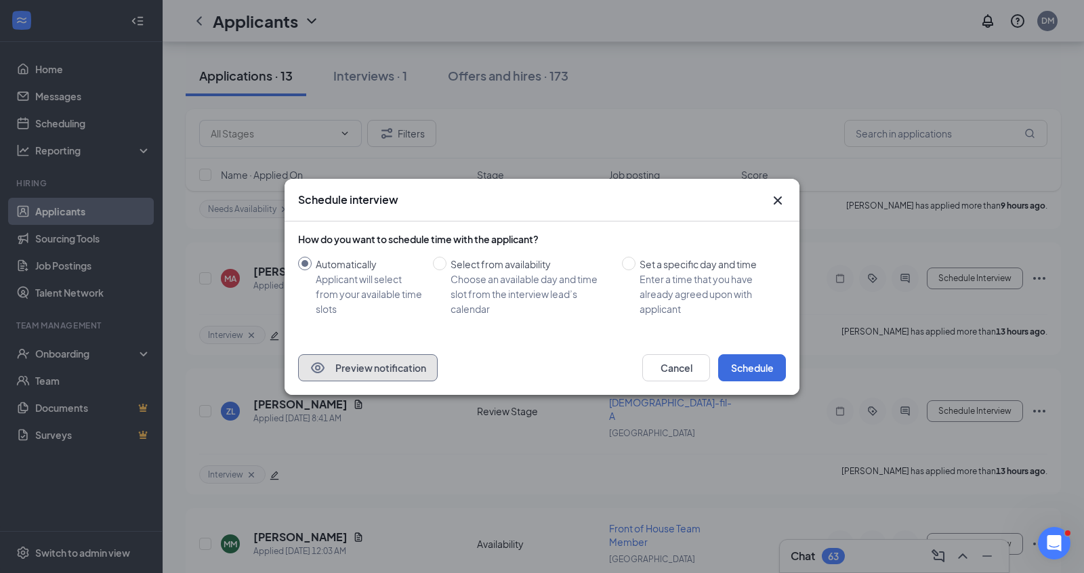
click at [382, 365] on button "Preview notification" at bounding box center [368, 367] width 140 height 27
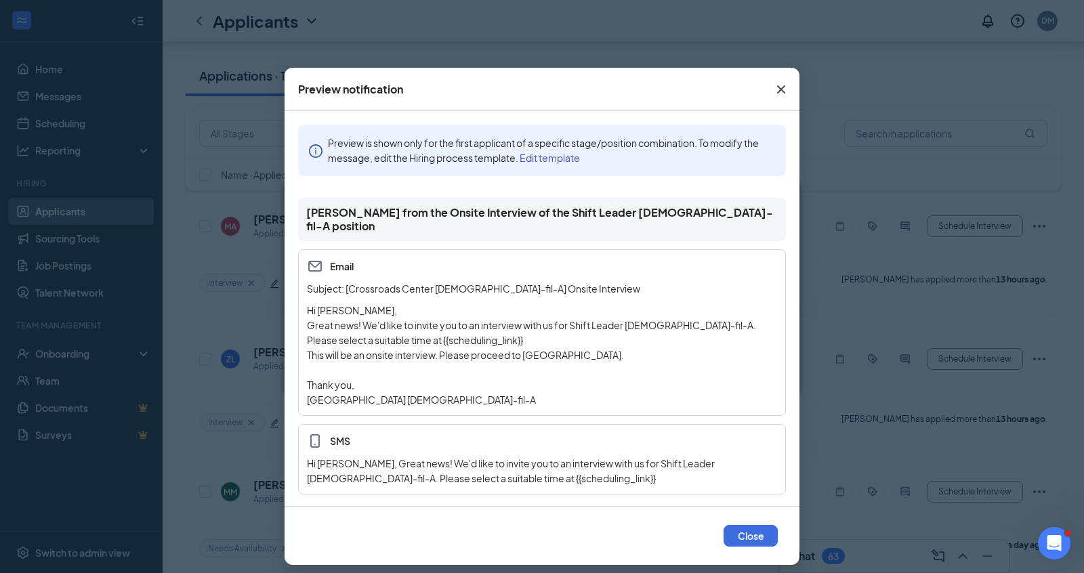
scroll to position [333, 0]
click at [532, 348] on p "This will be an onsite interview. Please proceed to [GEOGRAPHIC_DATA]." at bounding box center [542, 355] width 470 height 15
click at [523, 348] on p "This will be an onsite interview. Please proceed to [GEOGRAPHIC_DATA]." at bounding box center [542, 355] width 470 height 15
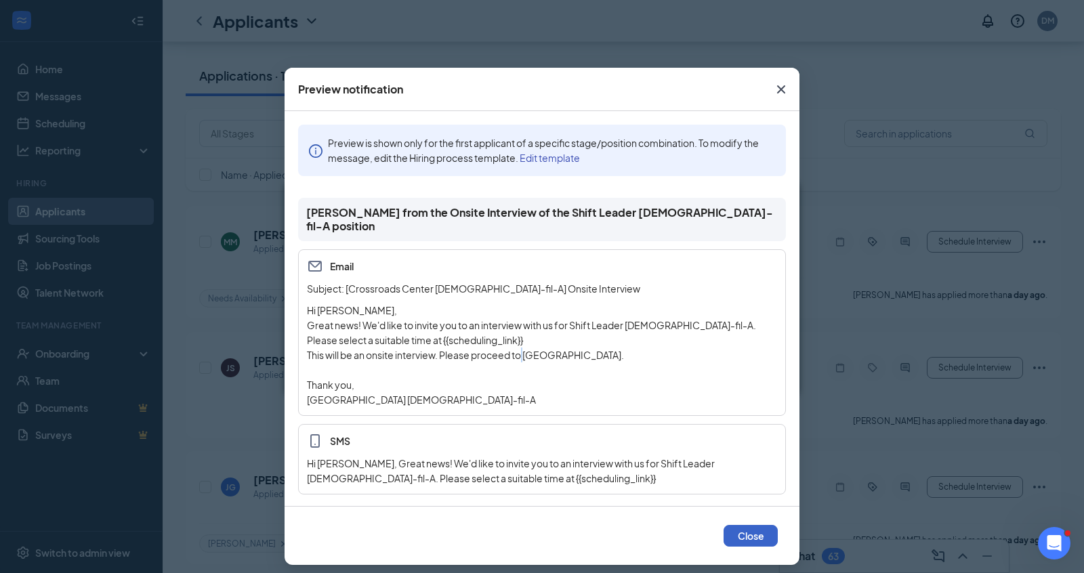
click at [743, 525] on button "Close" at bounding box center [751, 536] width 54 height 22
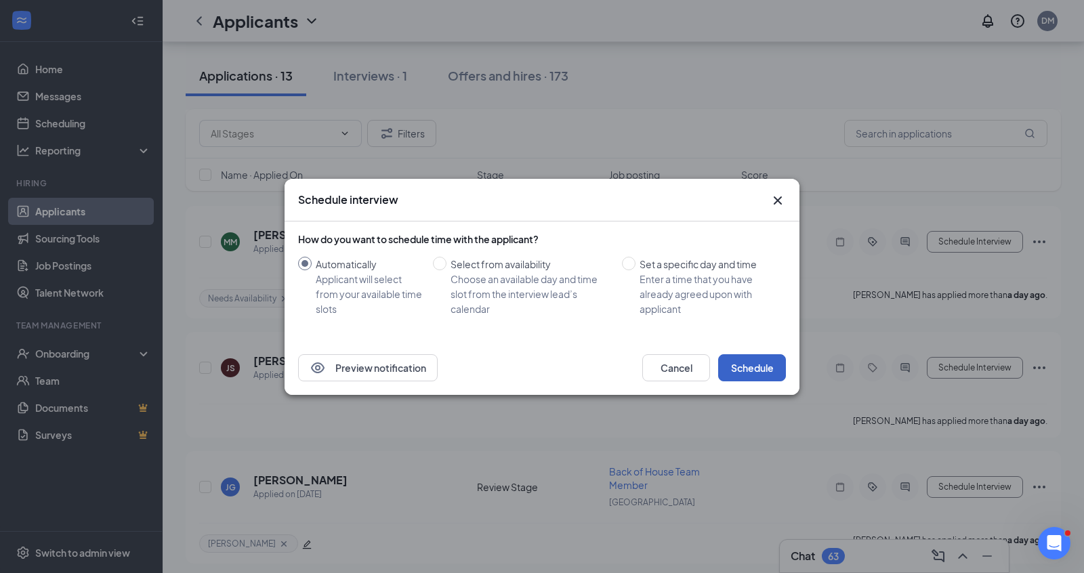
click at [735, 360] on button "Schedule" at bounding box center [752, 367] width 68 height 27
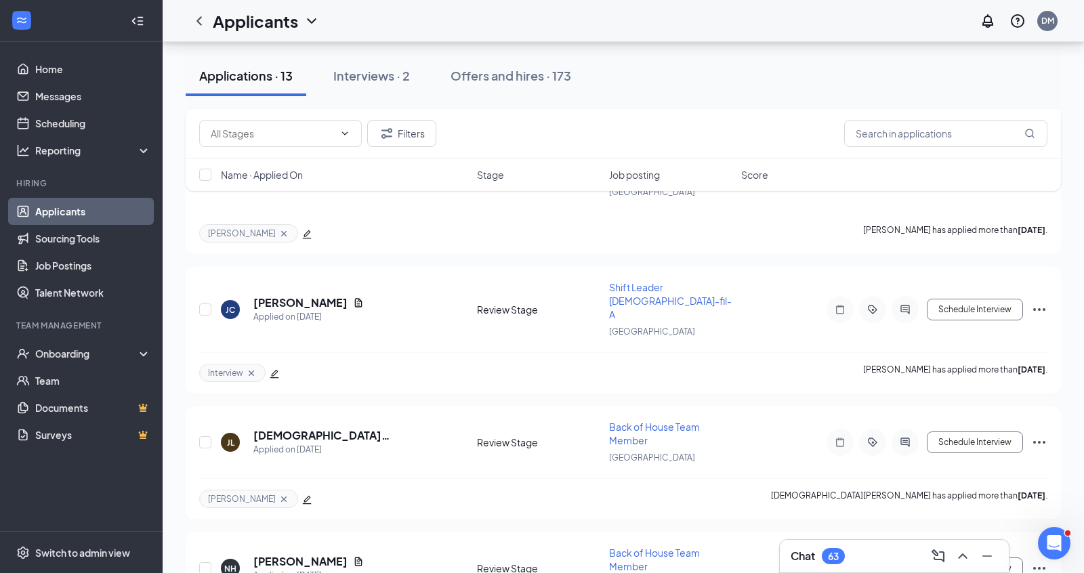
scroll to position [1128, 0]
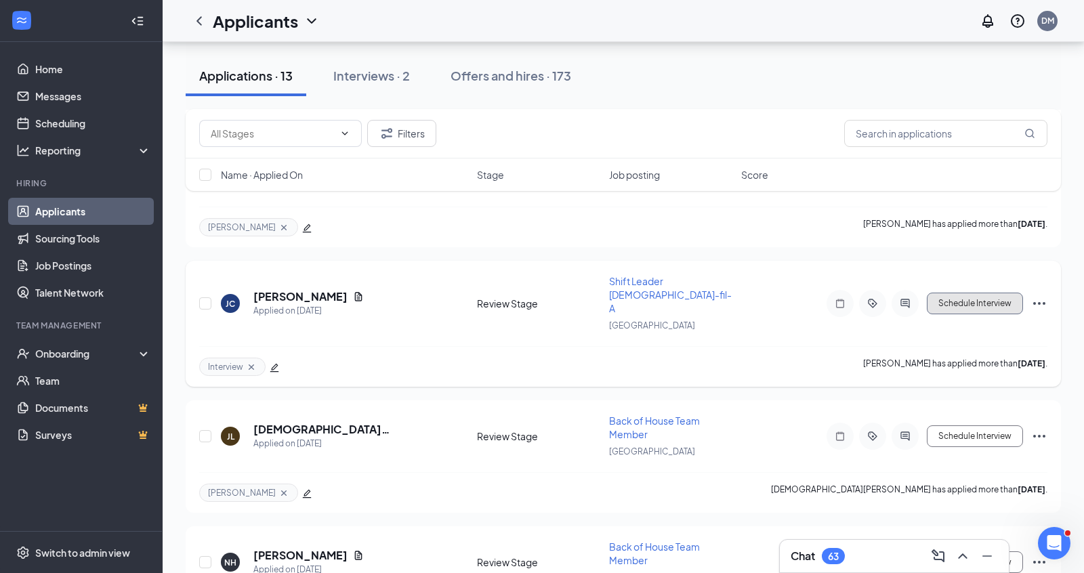
click at [962, 293] on button "Schedule Interview" at bounding box center [975, 304] width 96 height 22
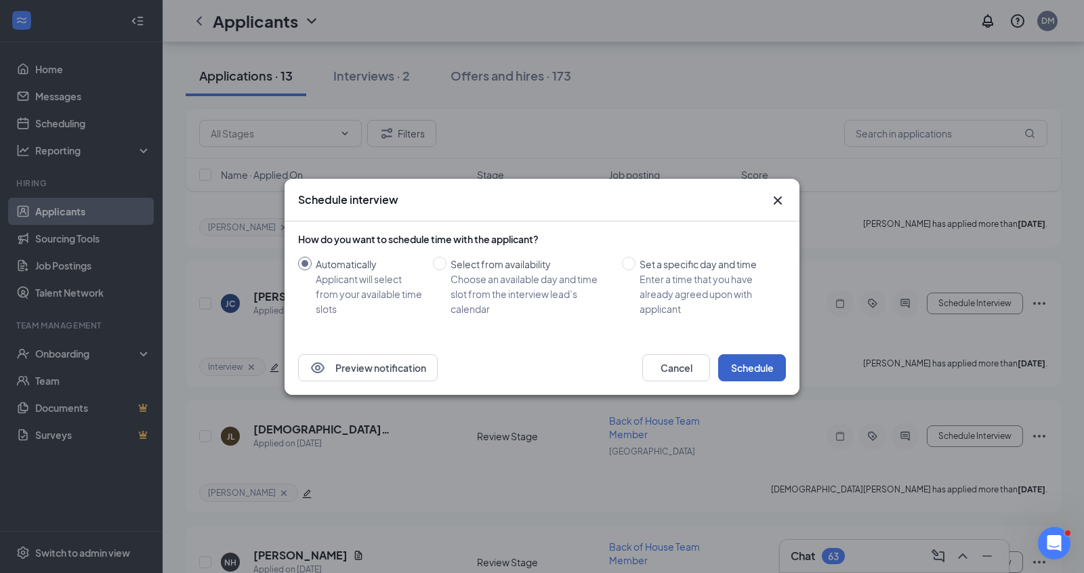
click at [743, 379] on button "Schedule" at bounding box center [752, 367] width 68 height 27
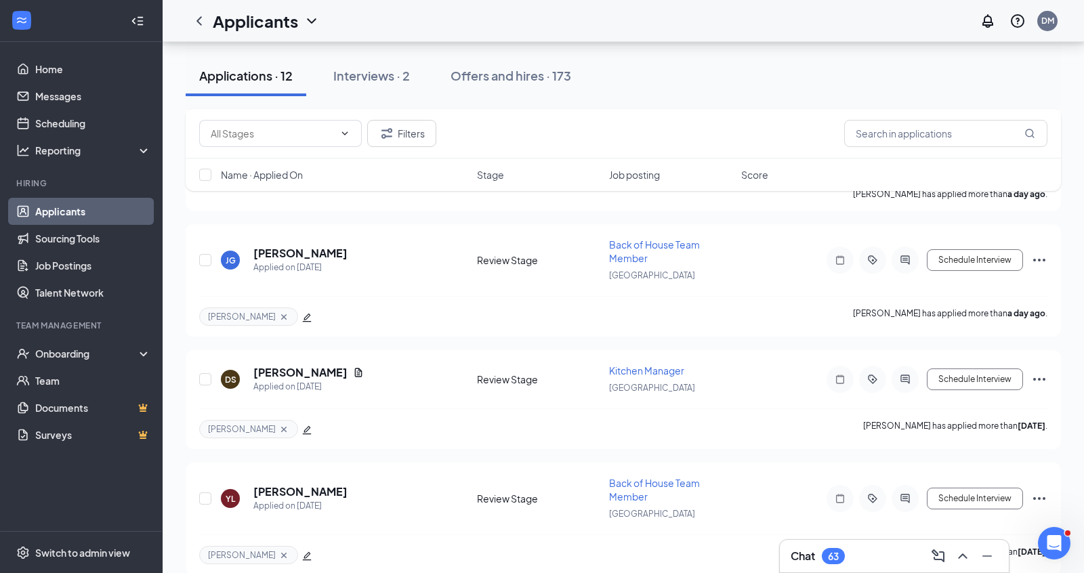
scroll to position [658, 0]
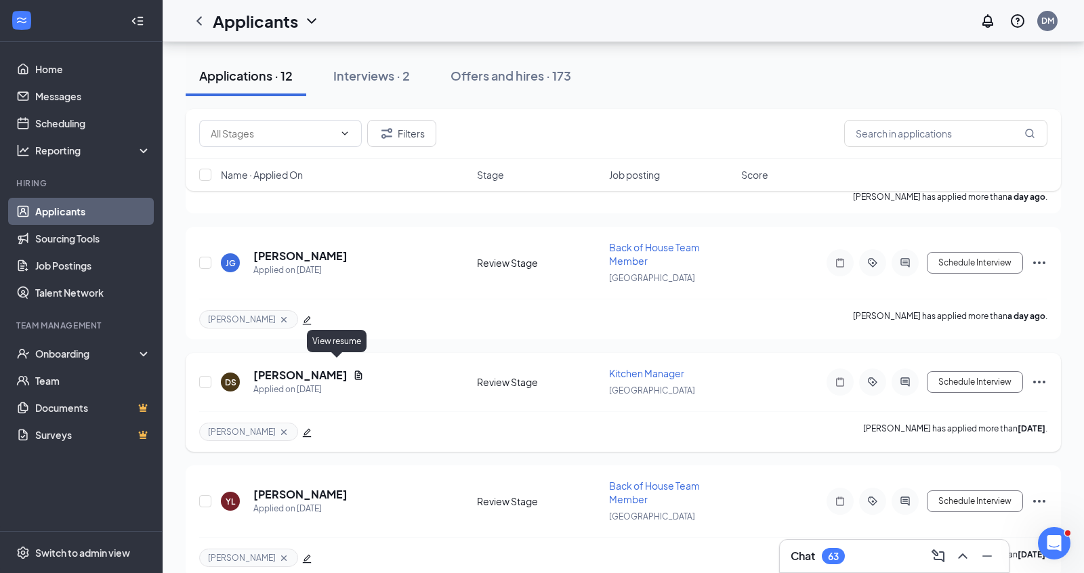
click at [353, 370] on icon "Document" at bounding box center [358, 375] width 11 height 11
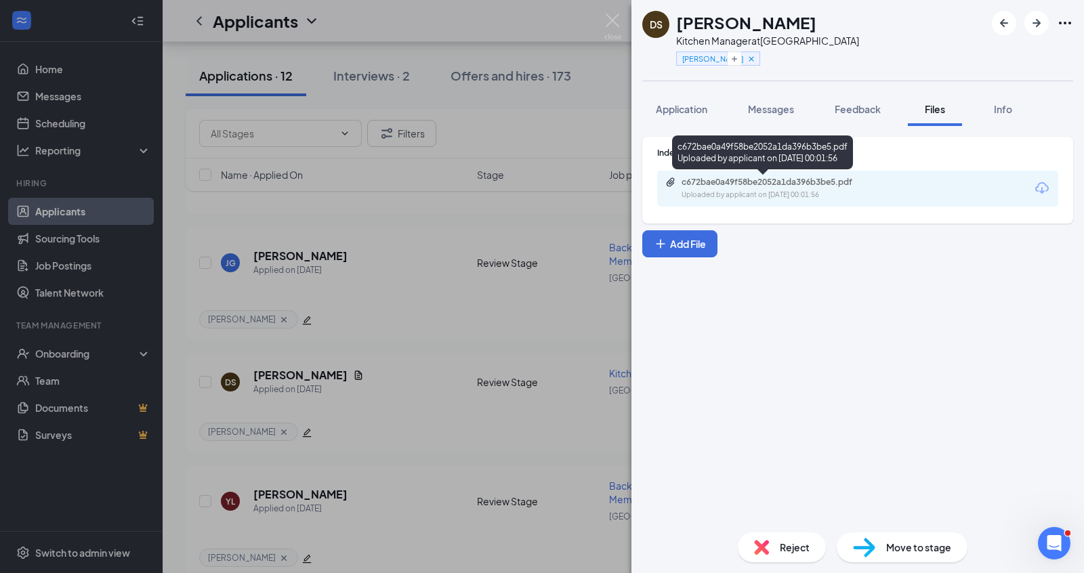
click at [726, 181] on div "c672bae0a49f58be2052a1da396b3be5.pdf" at bounding box center [777, 182] width 190 height 11
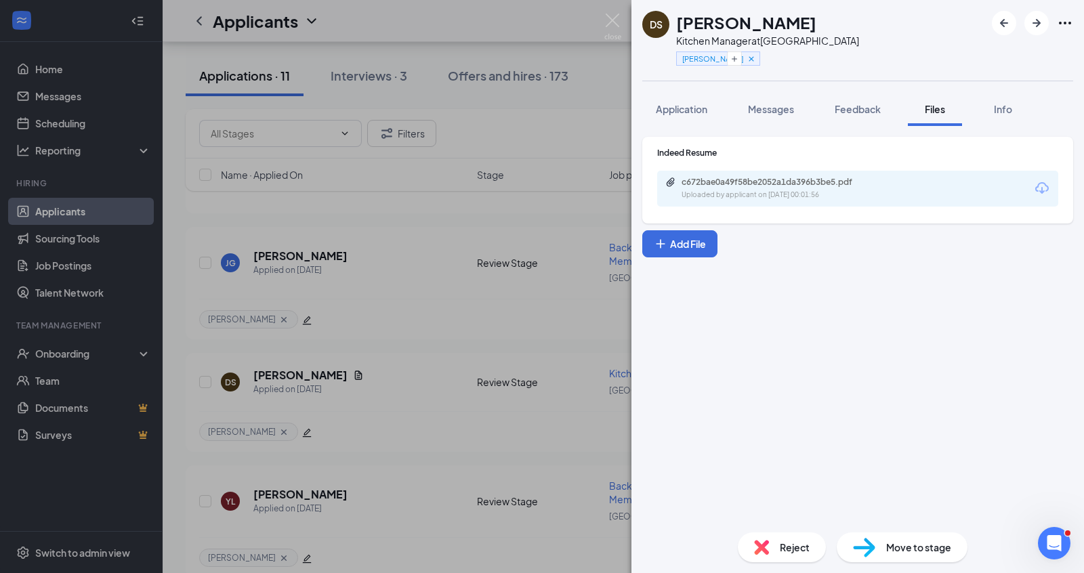
click at [509, 176] on div "DS [PERSON_NAME] Kitchen Manager at [GEOGRAPHIC_DATA] [PERSON_NAME] Application…" at bounding box center [542, 286] width 1084 height 573
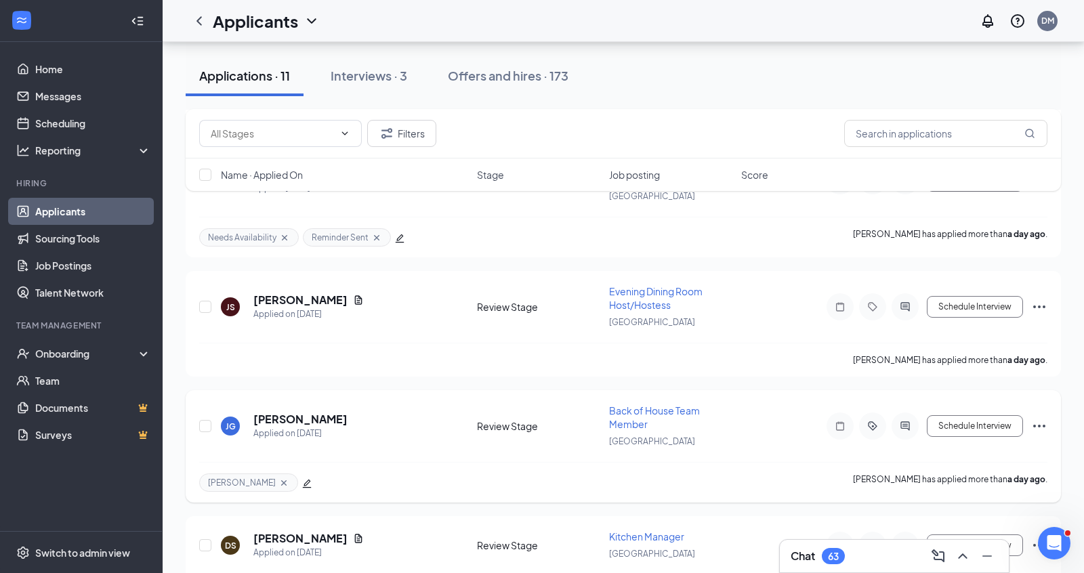
scroll to position [483, 0]
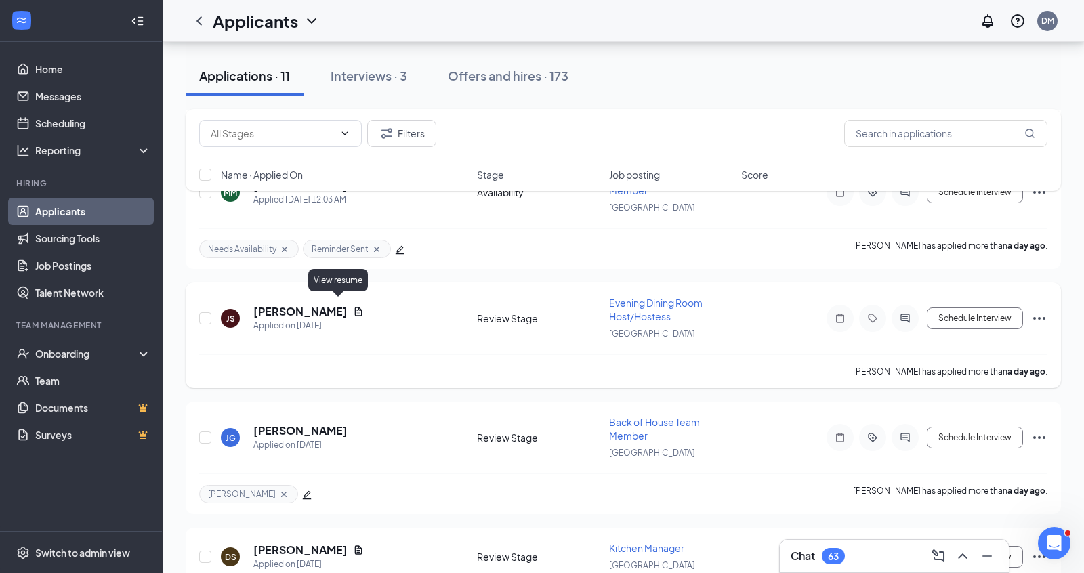
click at [353, 306] on icon "Document" at bounding box center [358, 311] width 11 height 11
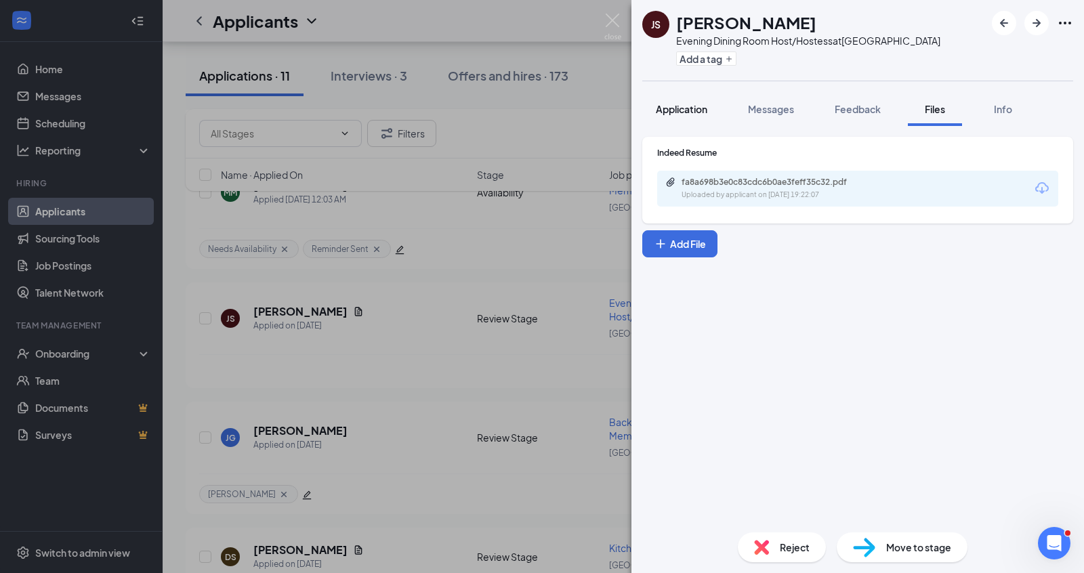
click at [678, 121] on button "Application" at bounding box center [681, 109] width 79 height 34
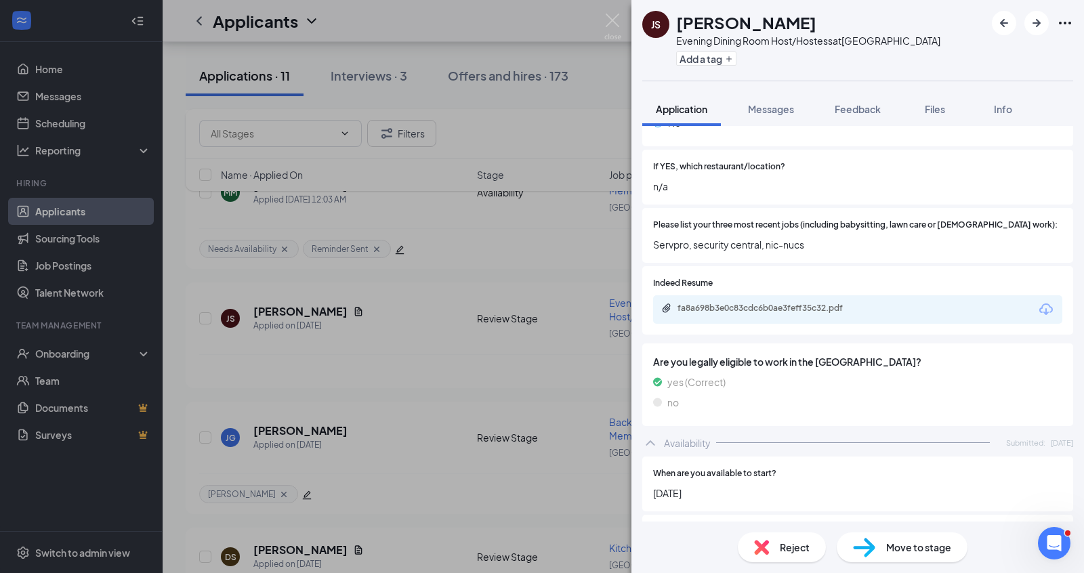
scroll to position [371, 0]
click at [757, 302] on div "fa8a698b3e0c83cdc6b0ae3feff35c32.pdf" at bounding box center [773, 307] width 190 height 11
click at [493, 386] on div "JS [PERSON_NAME] Evening Dining Room Host/Hostess at [GEOGRAPHIC_DATA] Add a ta…" at bounding box center [542, 286] width 1084 height 573
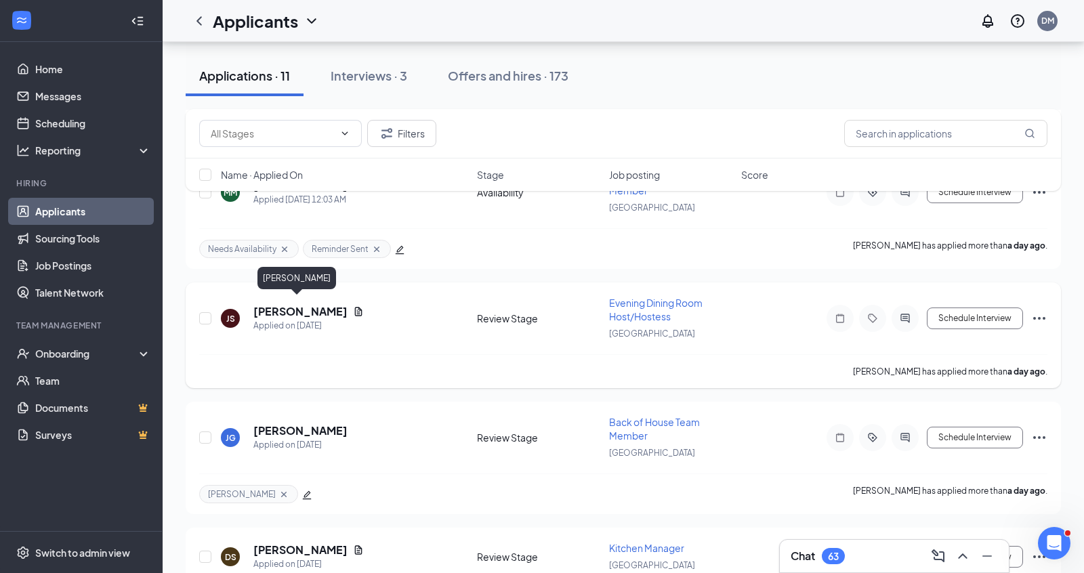
click at [301, 304] on h5 "[PERSON_NAME]" at bounding box center [300, 311] width 94 height 15
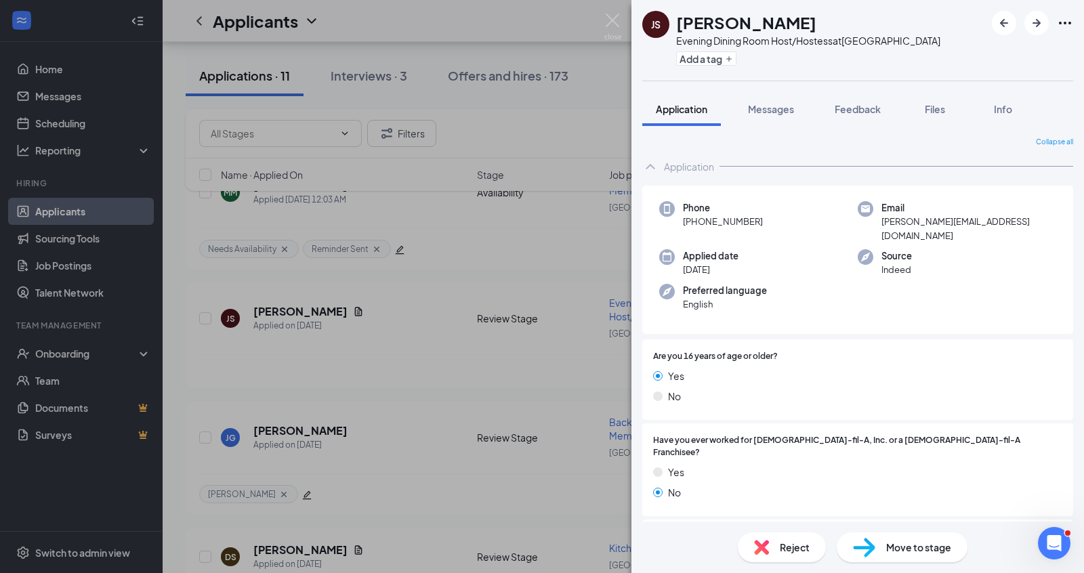
scroll to position [700, 0]
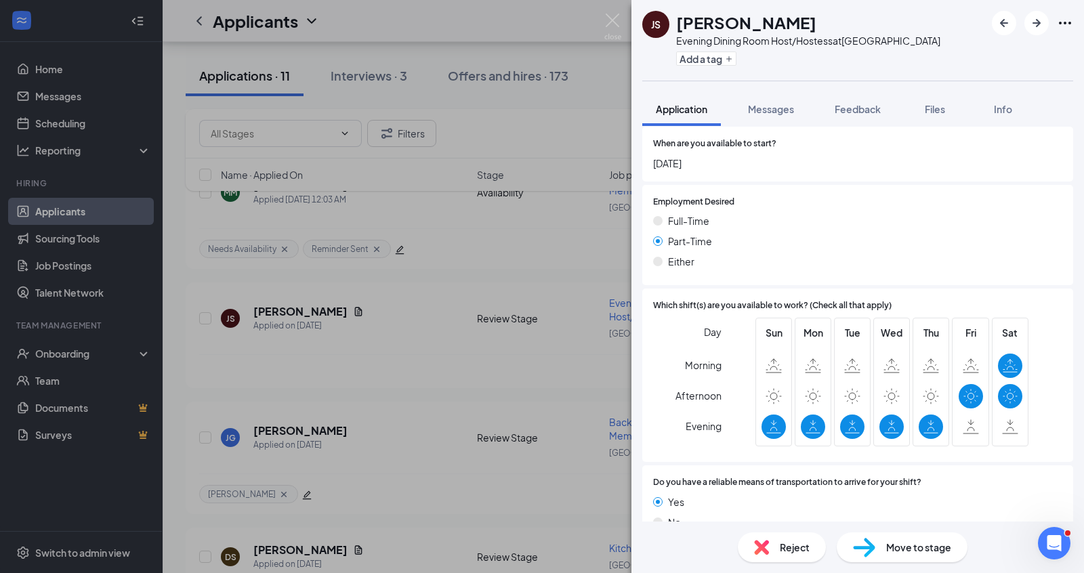
click at [499, 375] on div "JS [PERSON_NAME] Evening Dining Room Host/Hostess at [GEOGRAPHIC_DATA] Add a ta…" at bounding box center [542, 286] width 1084 height 573
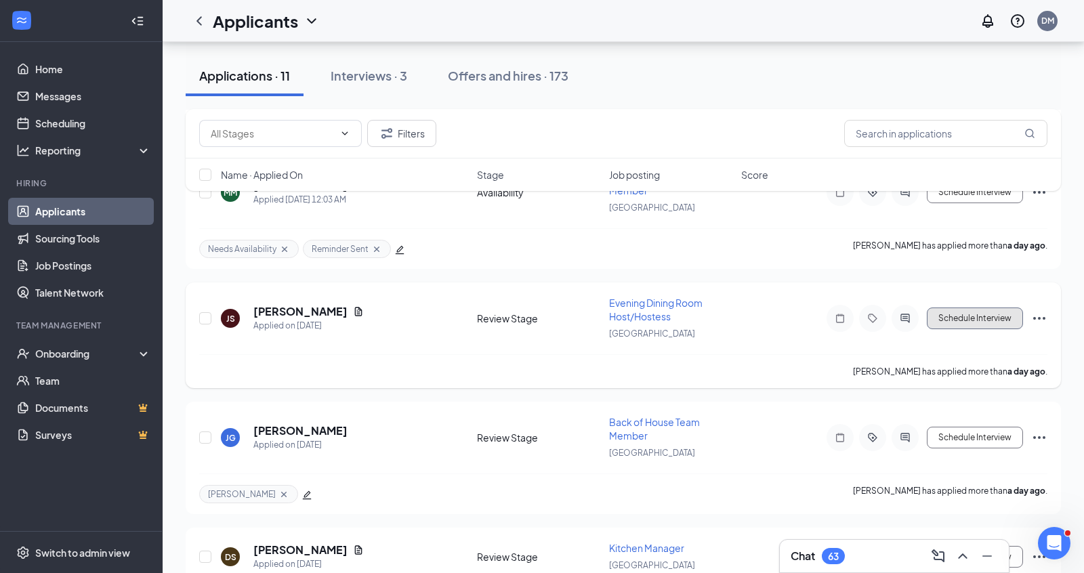
click at [961, 316] on button "Schedule Interview" at bounding box center [975, 319] width 96 height 22
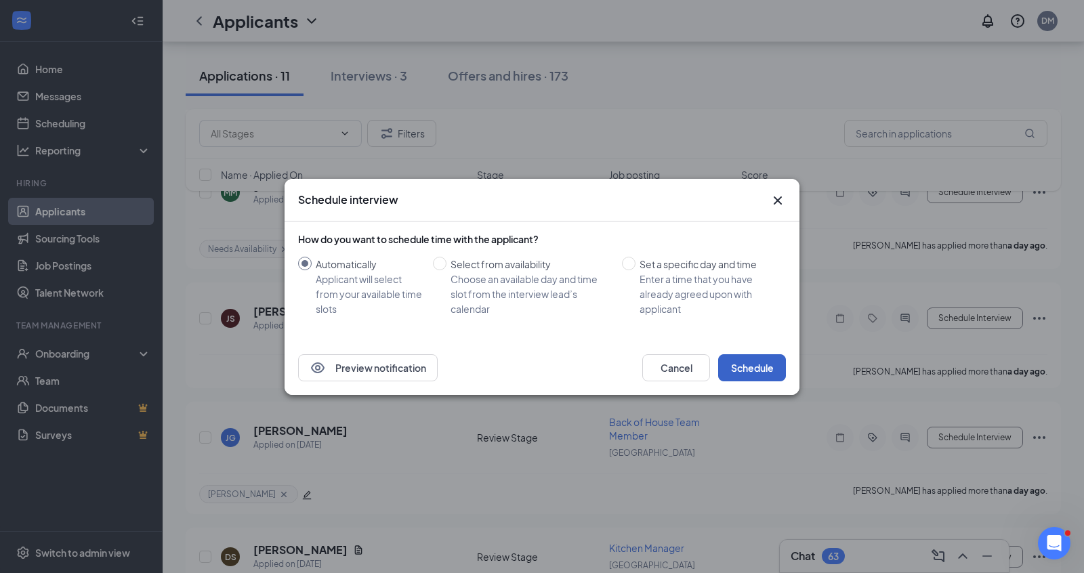
click at [737, 365] on button "Schedule" at bounding box center [752, 367] width 68 height 27
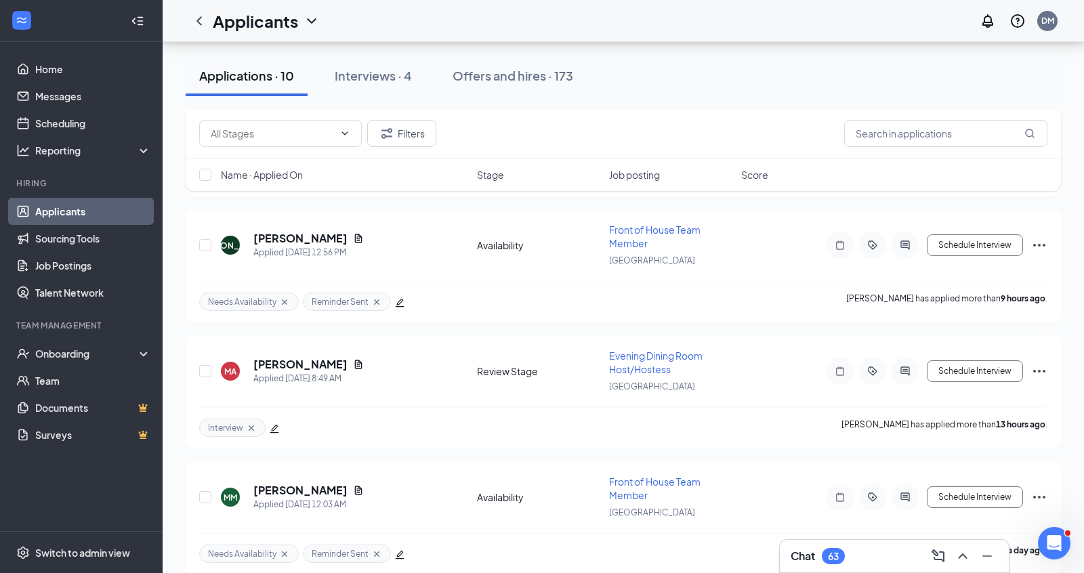
scroll to position [159, 0]
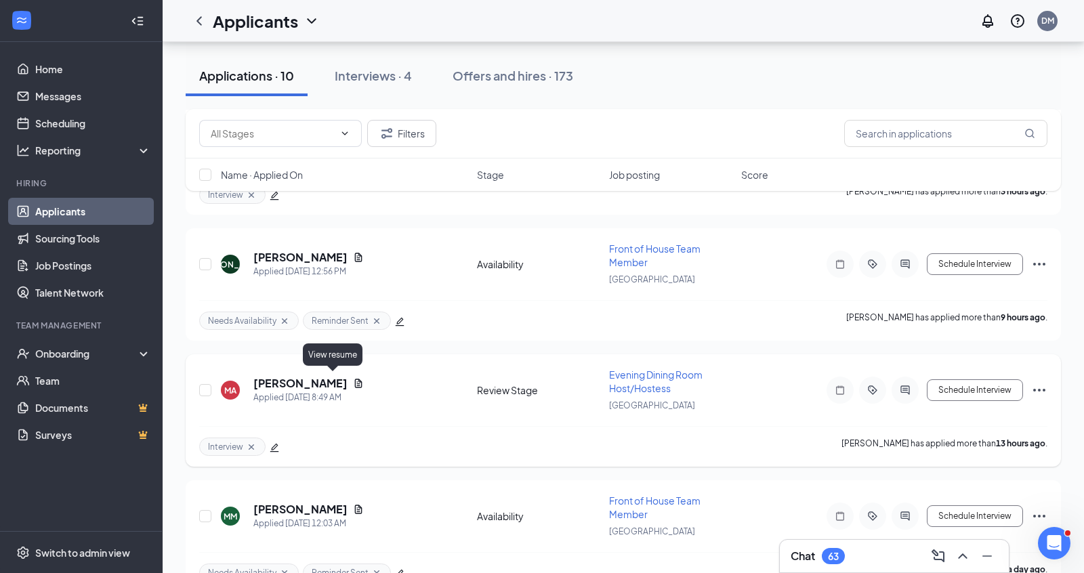
click at [355, 379] on icon "Document" at bounding box center [358, 383] width 7 height 9
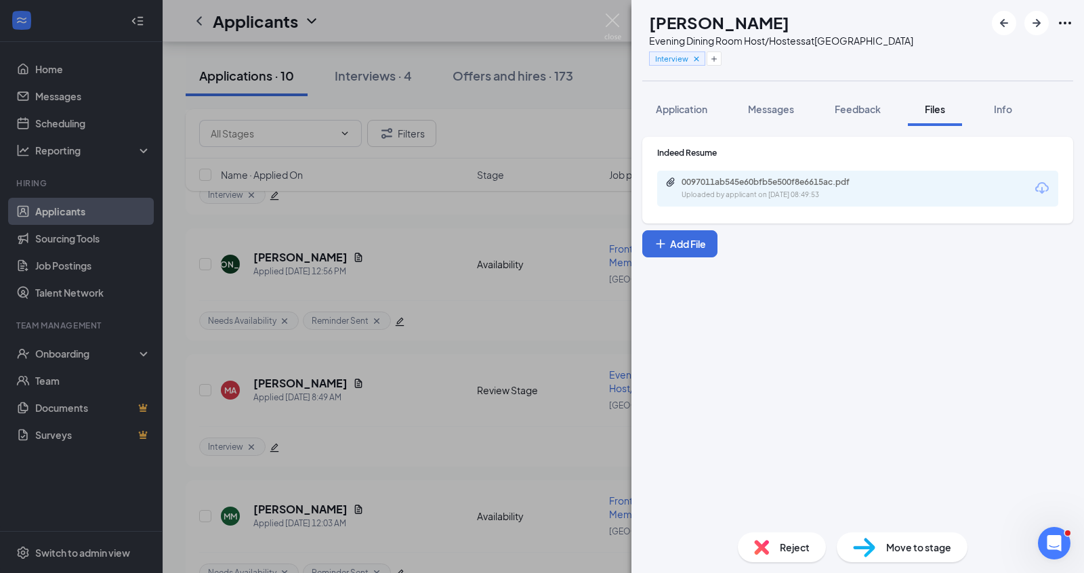
click at [713, 203] on div "0097011ab545e60bfb5e500f8e6615ac.pdf Uploaded by applicant on [DATE] 08:49:53" at bounding box center [857, 189] width 401 height 36
click at [717, 196] on div "Uploaded by applicant on [DATE] 08:49:53" at bounding box center [783, 195] width 203 height 11
click at [695, 105] on span "Application" at bounding box center [681, 109] width 51 height 12
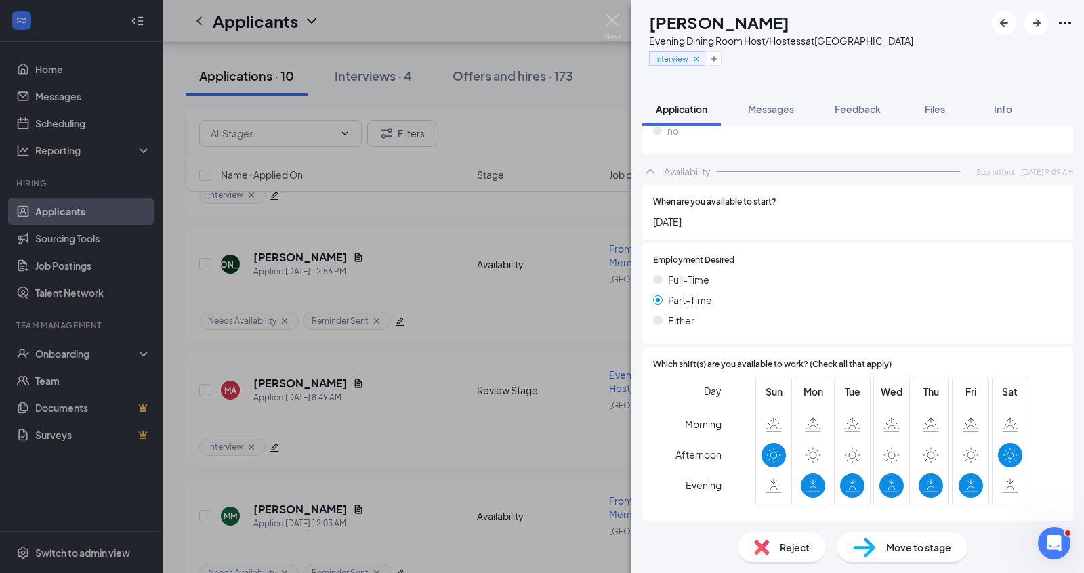
scroll to position [628, 0]
click at [613, 17] on img at bounding box center [612, 27] width 17 height 26
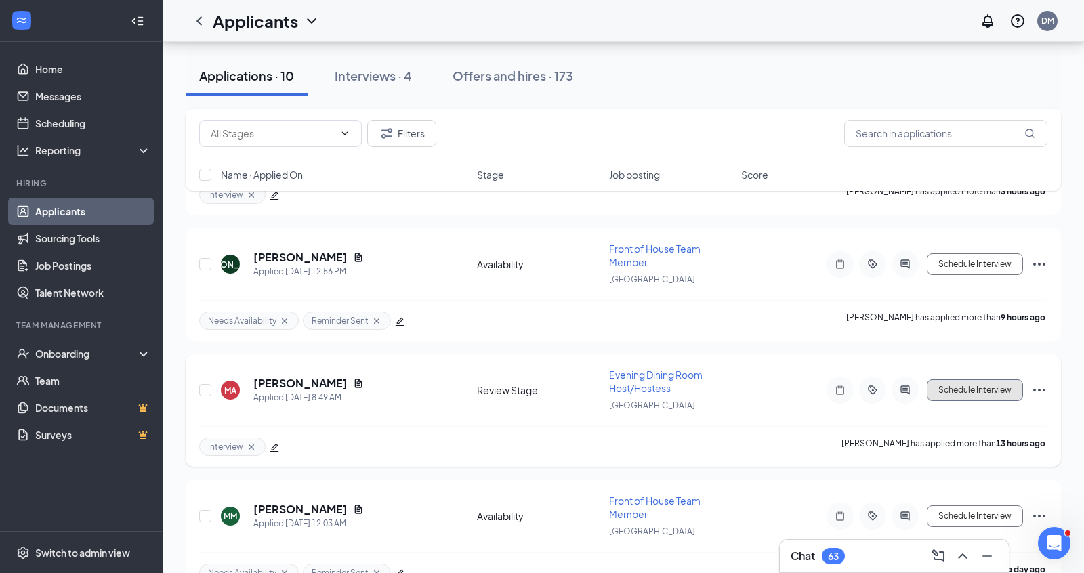
click at [977, 386] on button "Schedule Interview" at bounding box center [975, 390] width 96 height 22
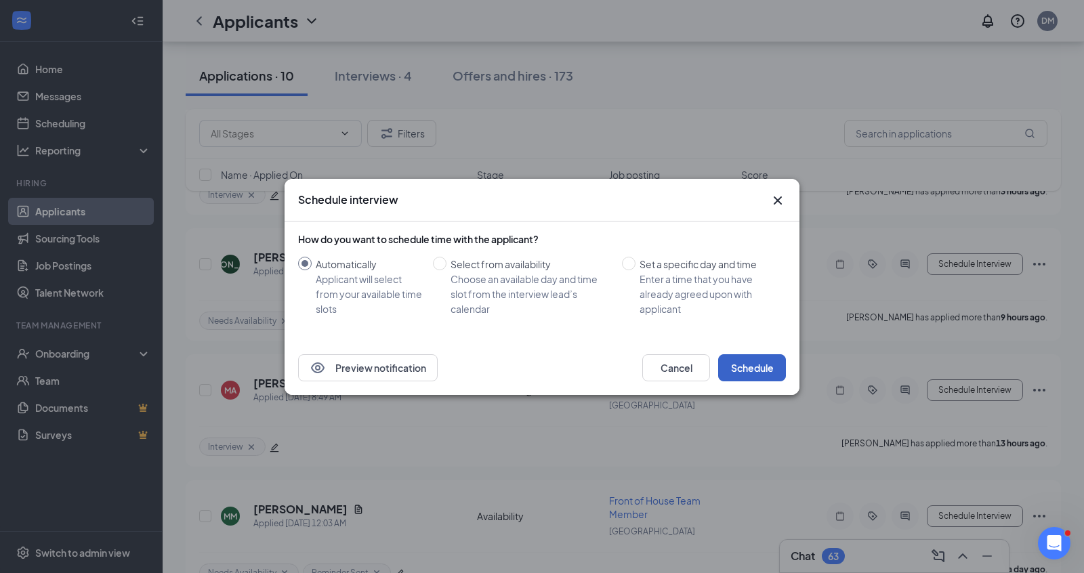
click at [744, 371] on button "Schedule" at bounding box center [752, 367] width 68 height 27
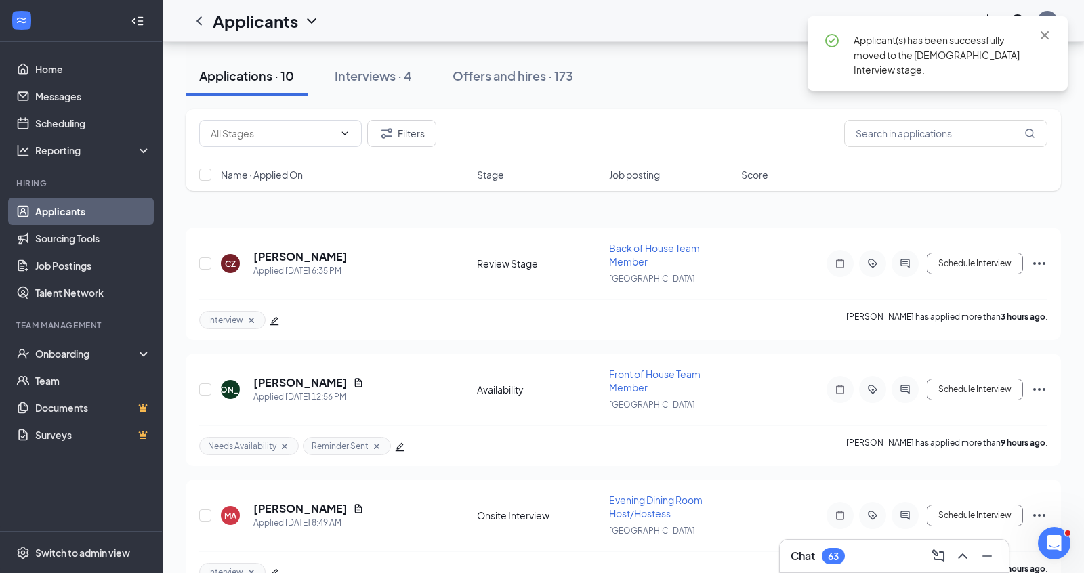
scroll to position [24, 0]
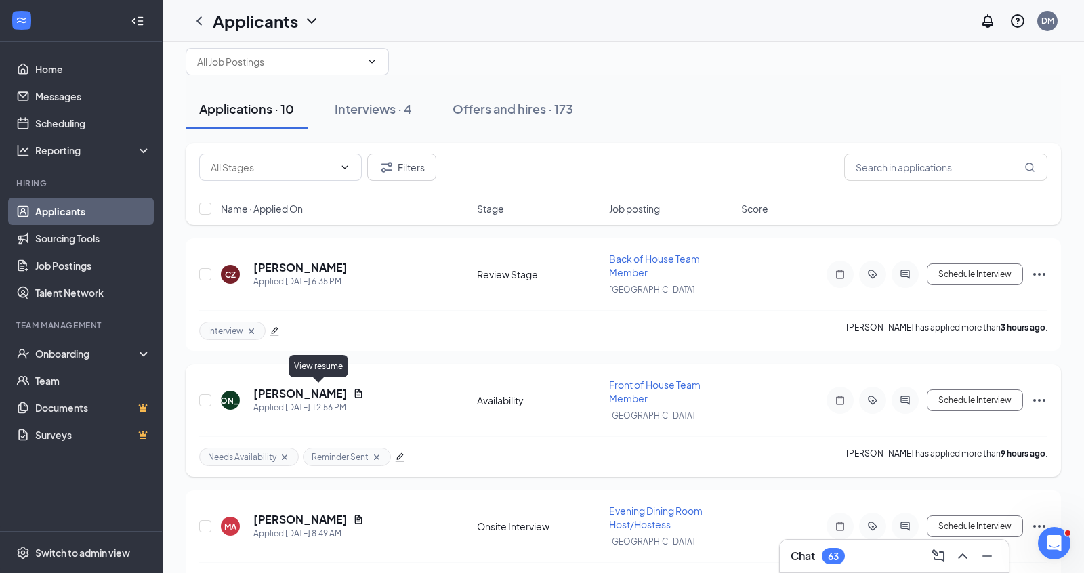
click at [355, 389] on icon "Document" at bounding box center [358, 393] width 7 height 9
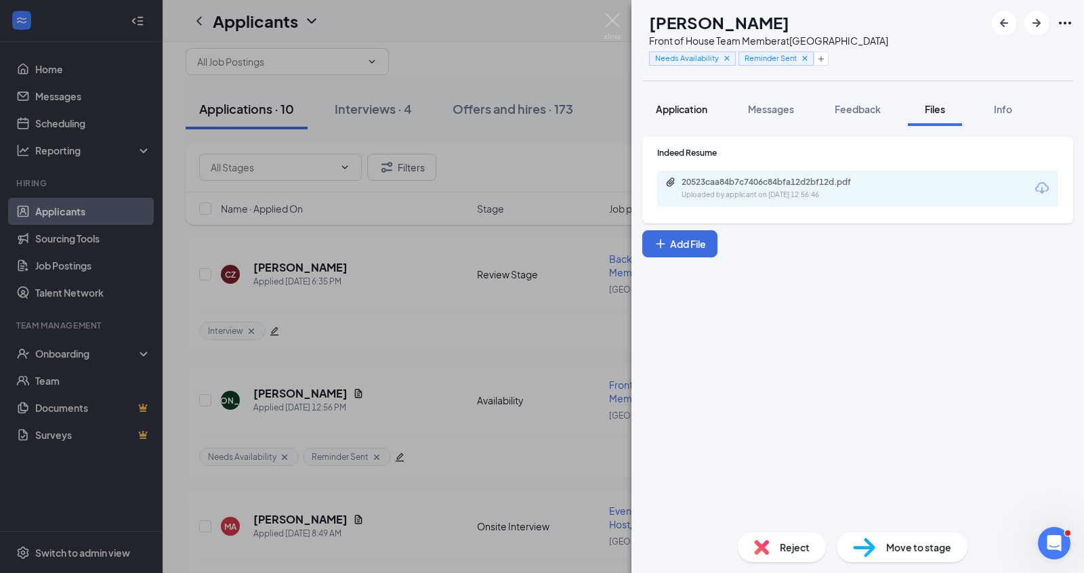
click at [693, 110] on span "Application" at bounding box center [681, 109] width 51 height 12
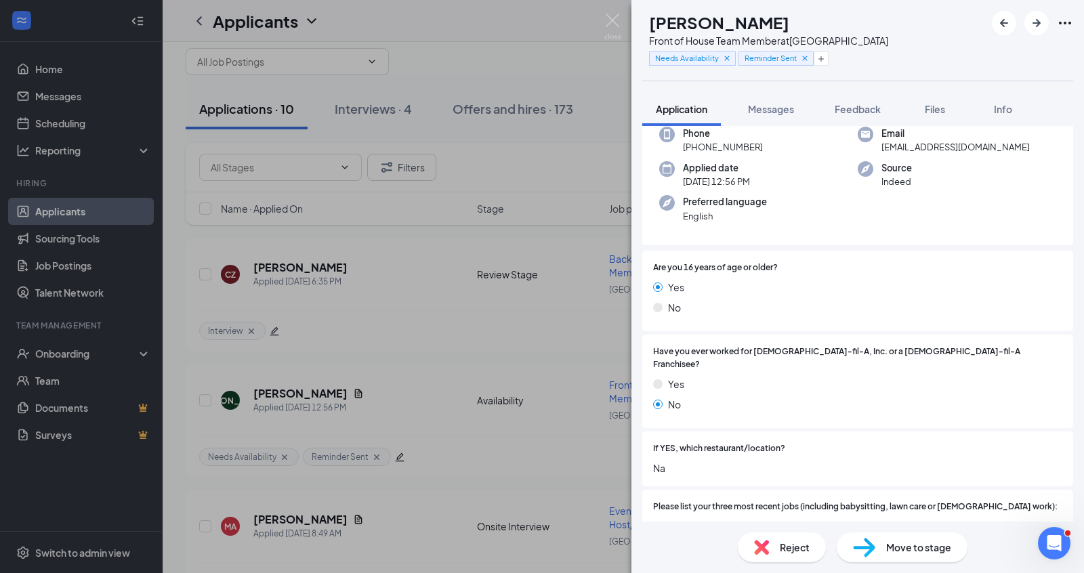
scroll to position [315, 0]
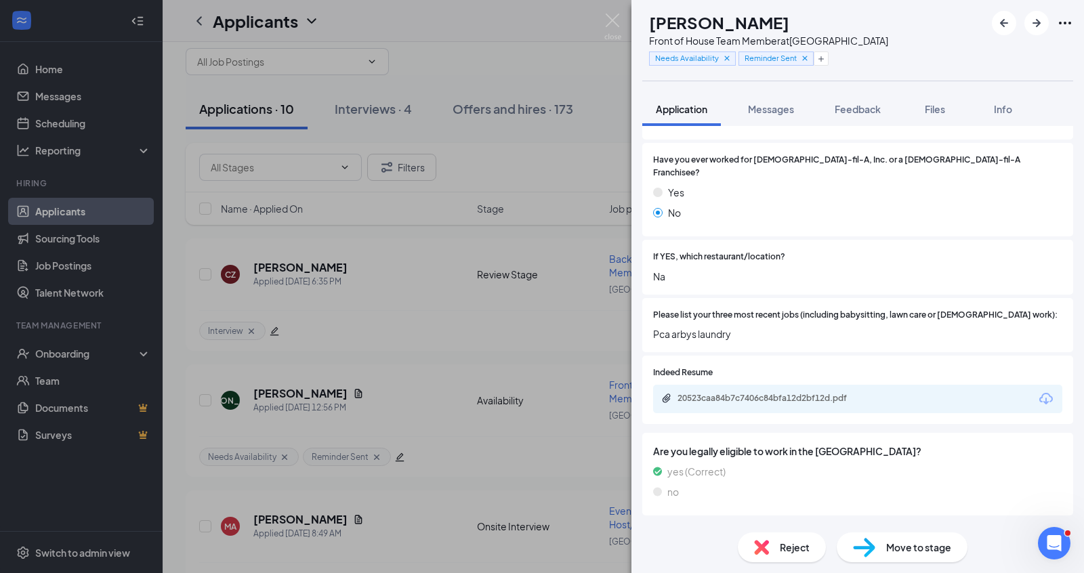
click at [688, 526] on div "Availability" at bounding box center [687, 533] width 47 height 14
click at [760, 115] on button "Messages" at bounding box center [770, 109] width 73 height 34
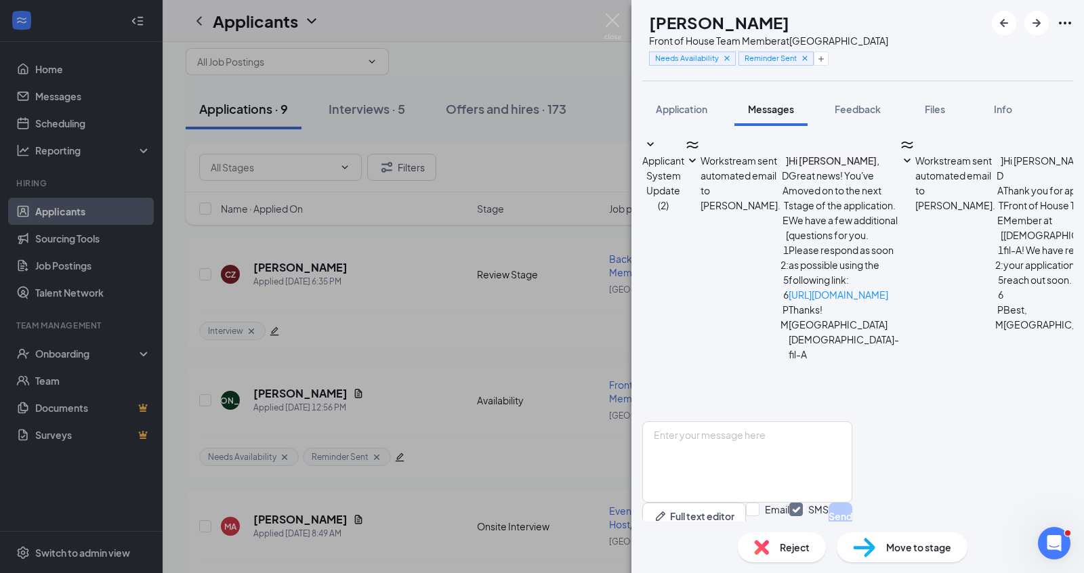
scroll to position [414, 0]
click at [537, 79] on div "[PERSON_NAME] Front of House Team Member at [GEOGRAPHIC_DATA] Needs Availabilit…" at bounding box center [542, 286] width 1084 height 573
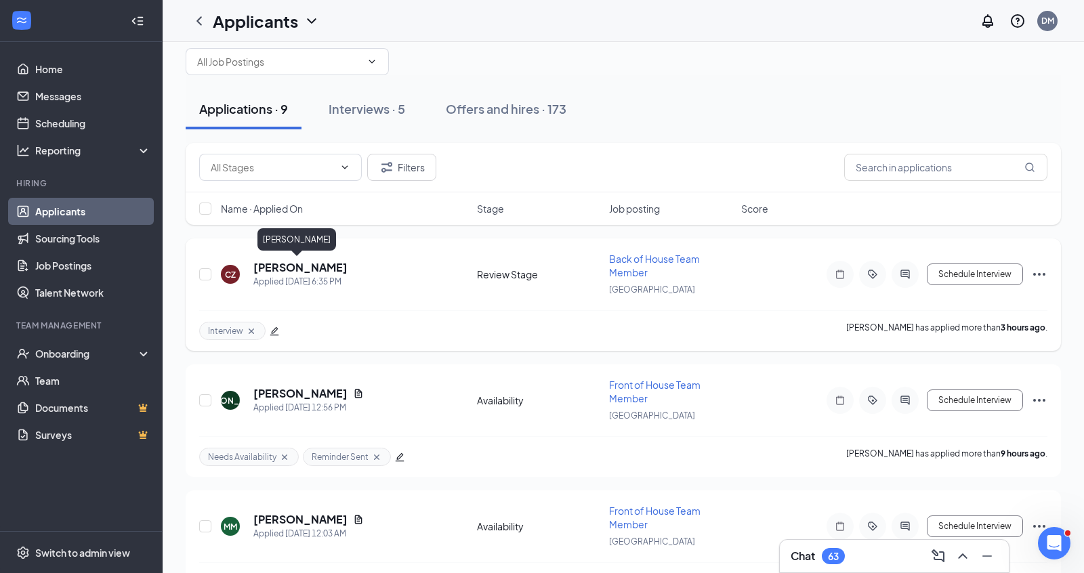
click at [318, 262] on h5 "[PERSON_NAME]" at bounding box center [300, 267] width 94 height 15
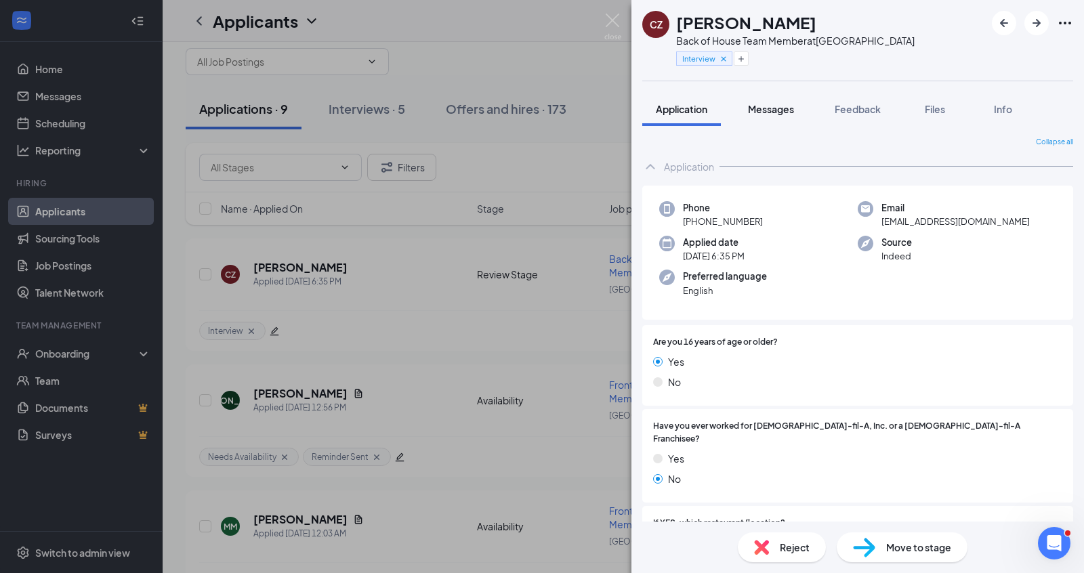
click at [772, 112] on span "Messages" at bounding box center [771, 109] width 46 height 12
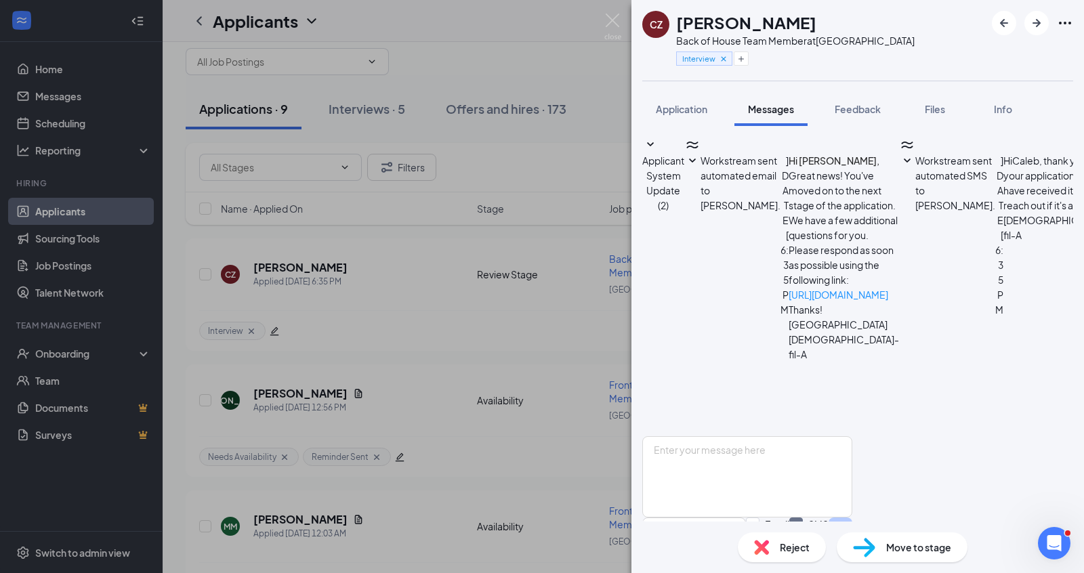
scroll to position [150, 0]
click at [688, 117] on button "Application" at bounding box center [681, 109] width 79 height 34
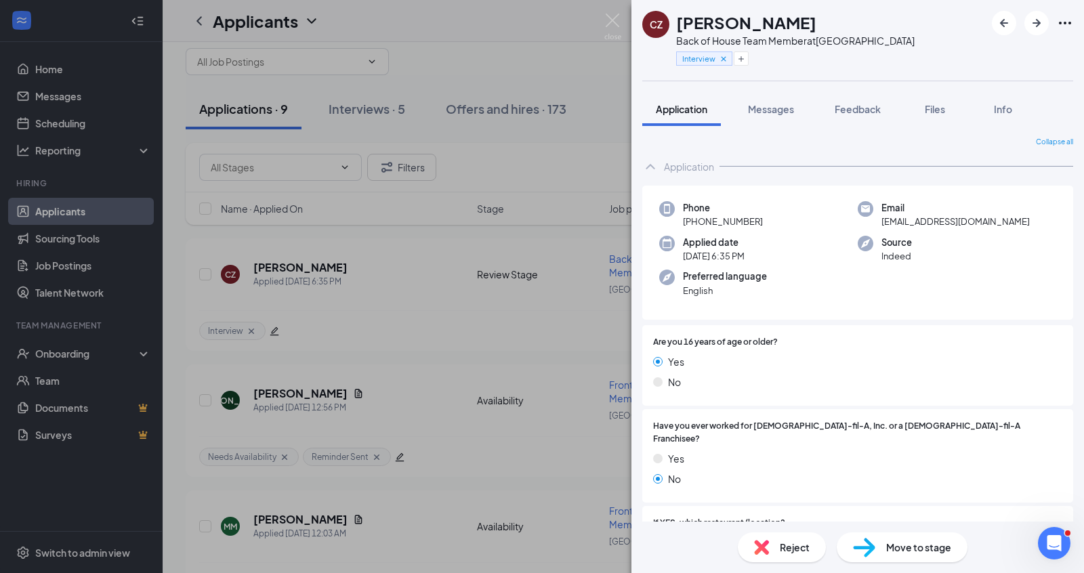
click at [512, 301] on div "CZ [PERSON_NAME] Back of House Team Member at [GEOGRAPHIC_DATA] Interview Appli…" at bounding box center [542, 286] width 1084 height 573
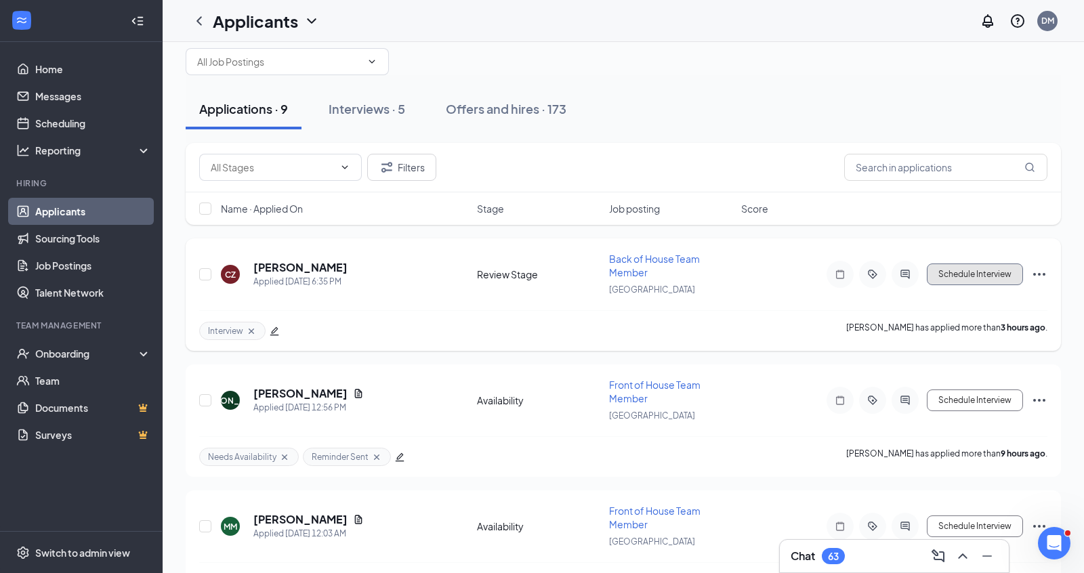
click at [954, 271] on button "Schedule Interview" at bounding box center [975, 275] width 96 height 22
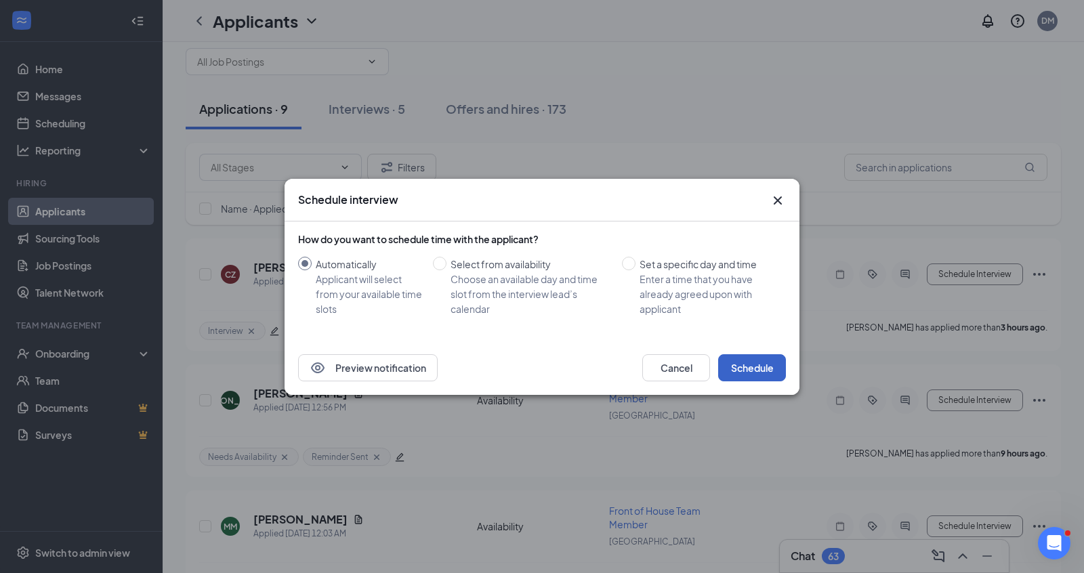
click at [731, 363] on button "Schedule" at bounding box center [752, 367] width 68 height 27
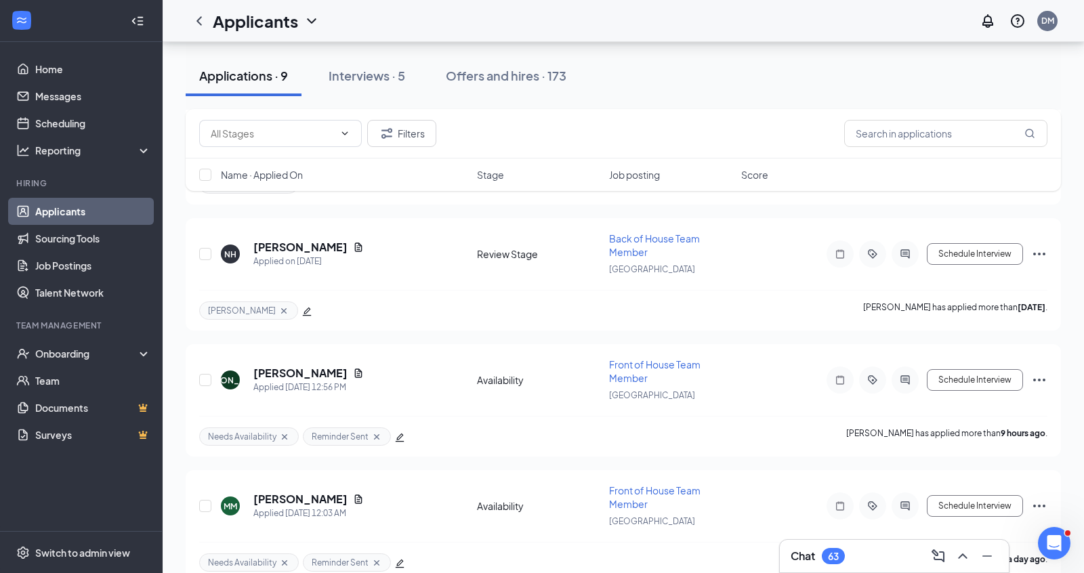
scroll to position [1048, 0]
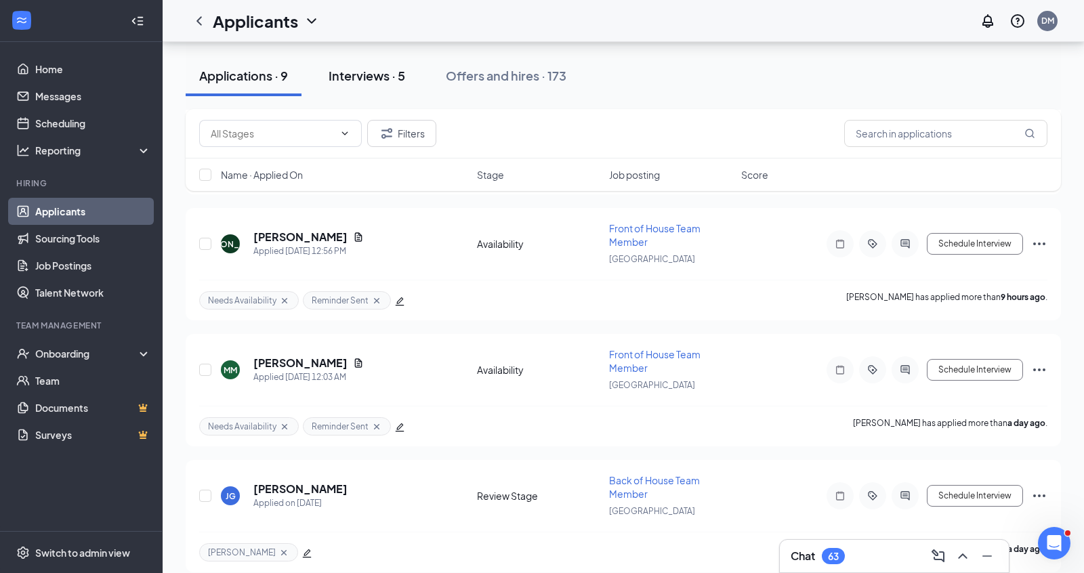
click at [389, 86] on button "Interviews · 5" at bounding box center [367, 76] width 104 height 41
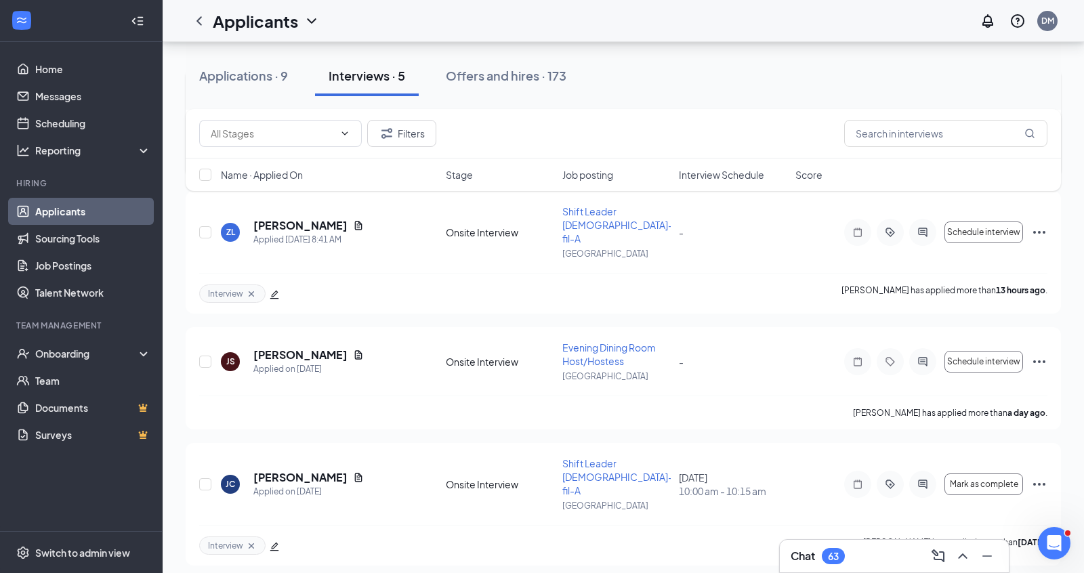
scroll to position [318, 0]
